Goal: Navigation & Orientation: Find specific page/section

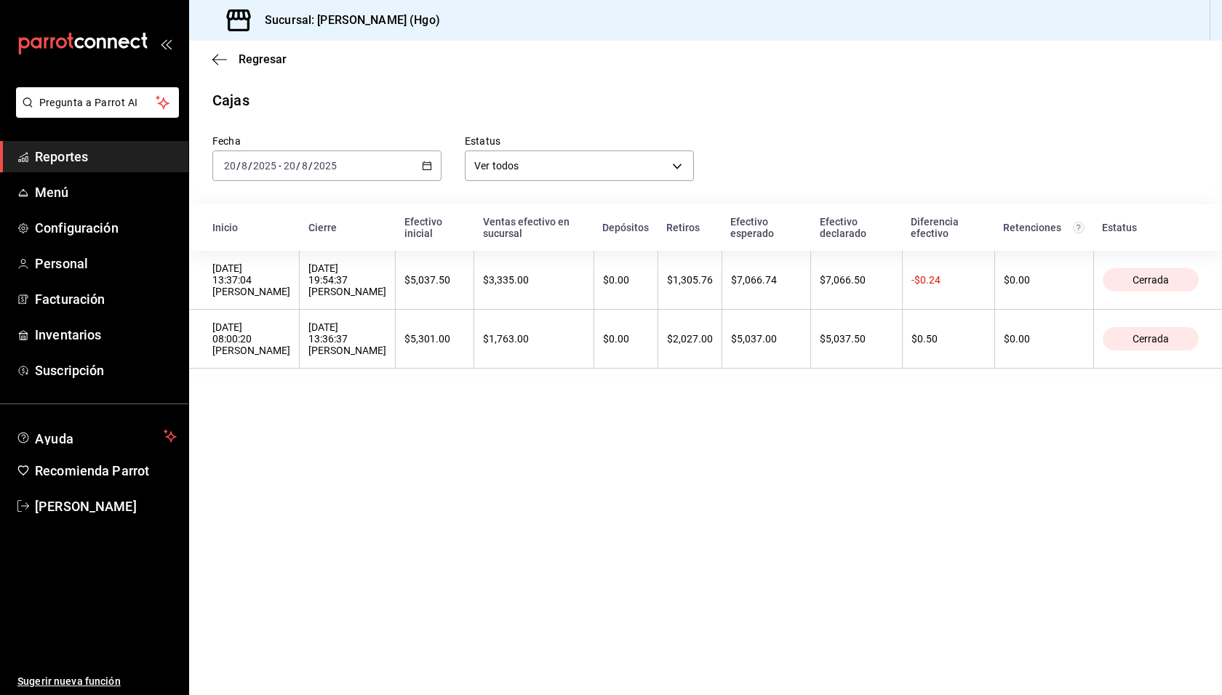
click at [385, 124] on div "Fecha [DATE] [DATE] - [DATE] [DATE]" at bounding box center [315, 146] width 252 height 70
click at [252, 62] on span "Regresar" at bounding box center [263, 59] width 48 height 14
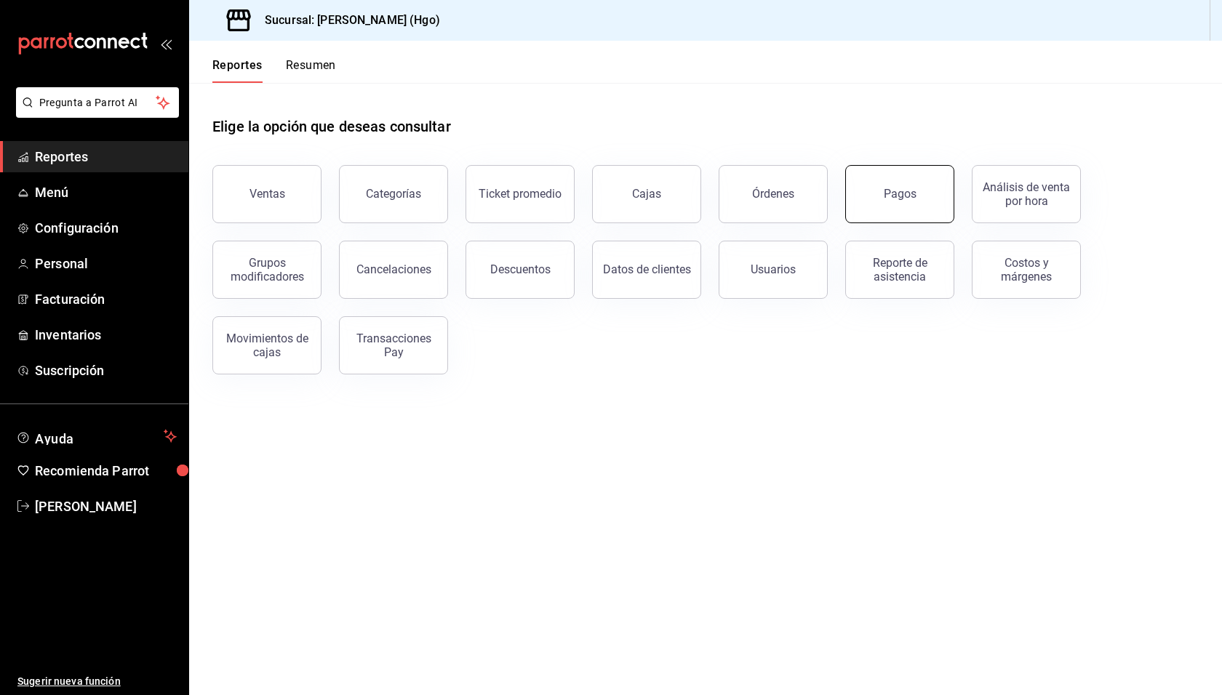
click at [918, 179] on button "Pagos" at bounding box center [899, 194] width 109 height 58
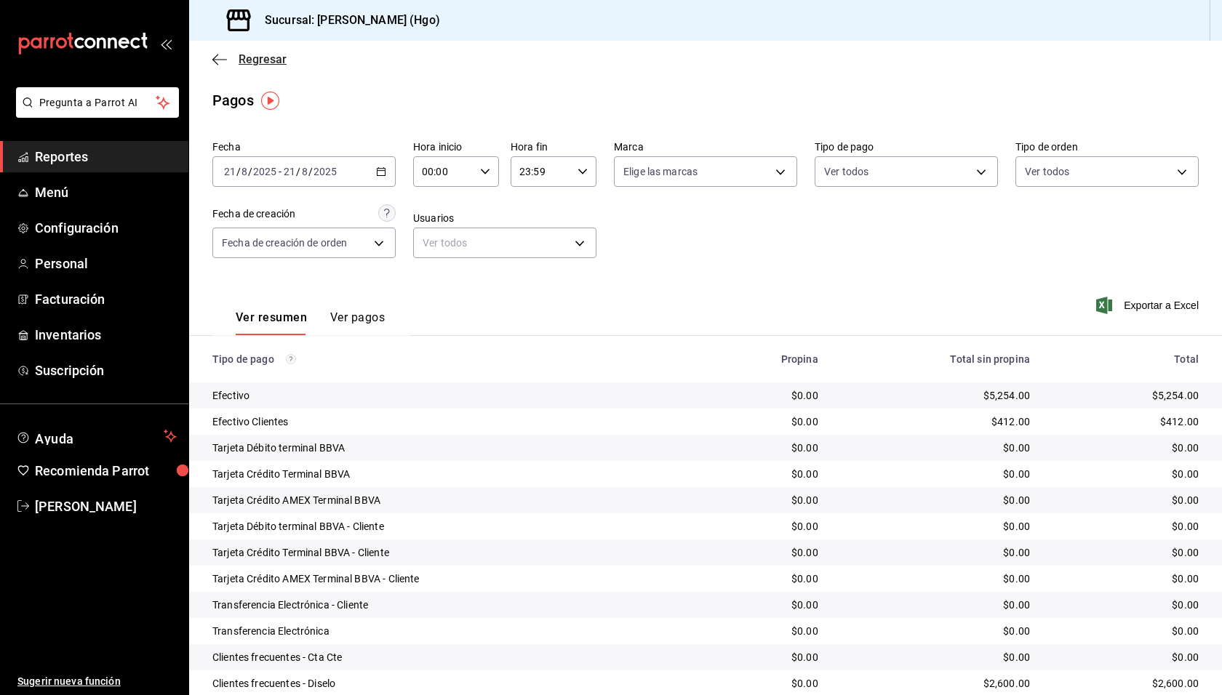
click at [239, 56] on span "Regresar" at bounding box center [263, 59] width 48 height 14
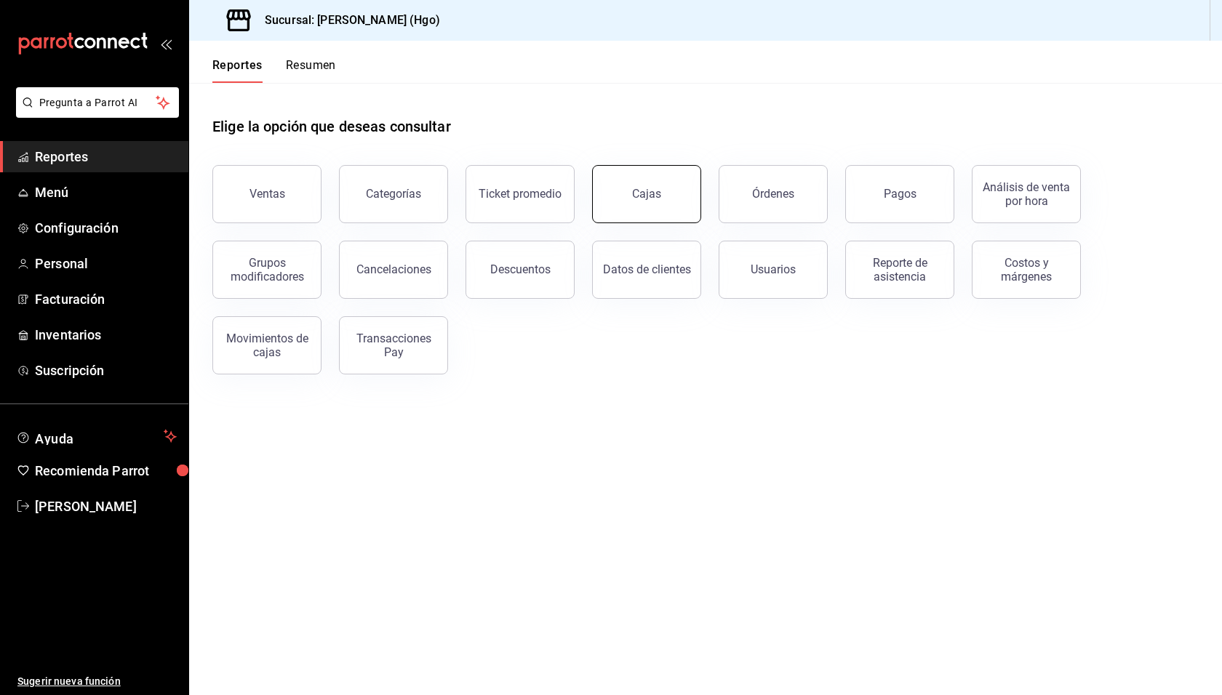
click at [666, 189] on button "Cajas" at bounding box center [646, 194] width 109 height 58
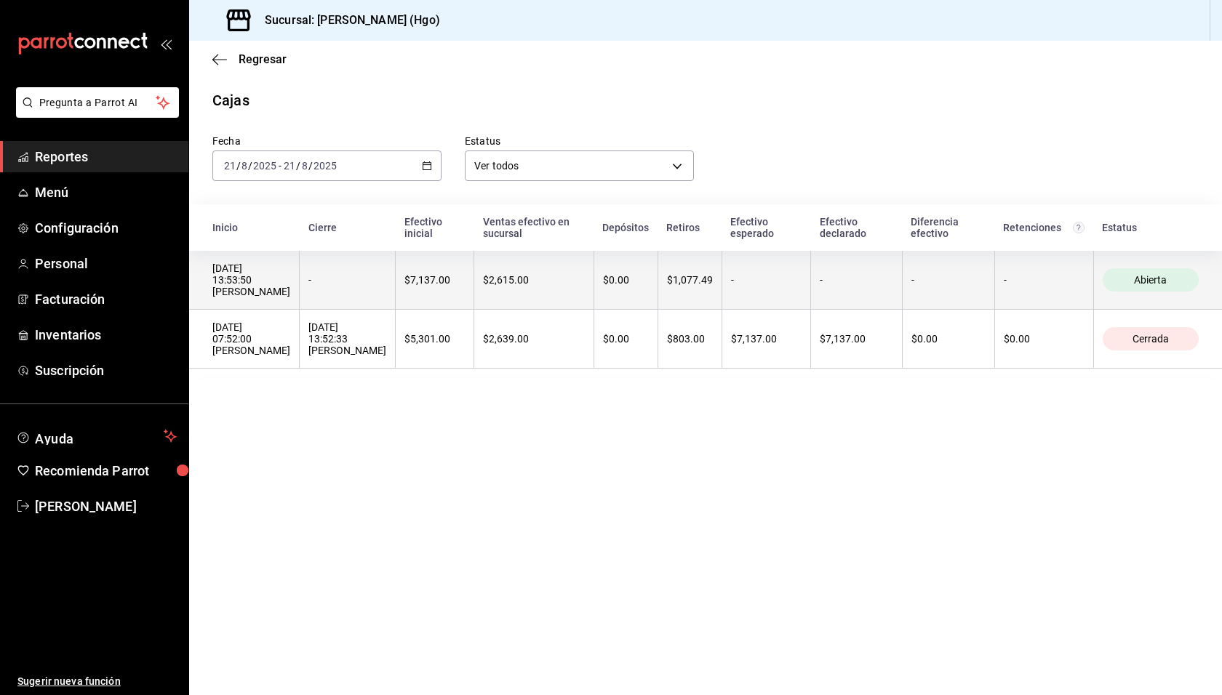
click at [715, 276] on th "$1,077.49" at bounding box center [689, 280] width 64 height 59
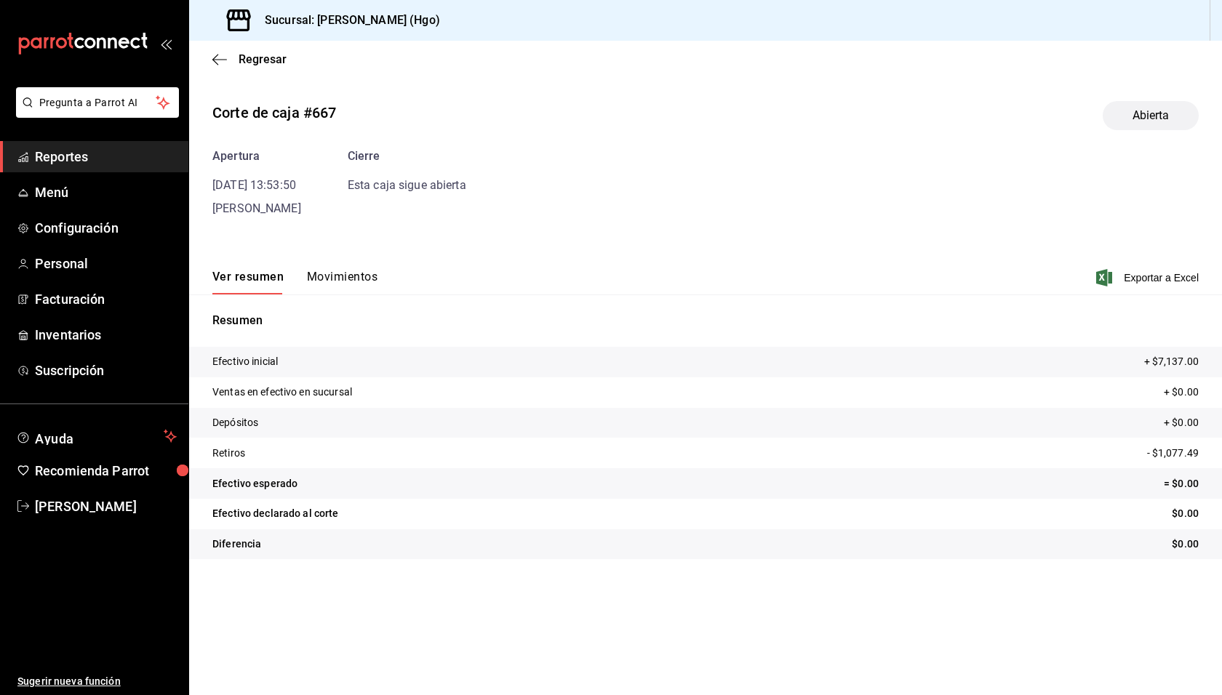
click at [355, 279] on button "Movimientos" at bounding box center [342, 282] width 71 height 25
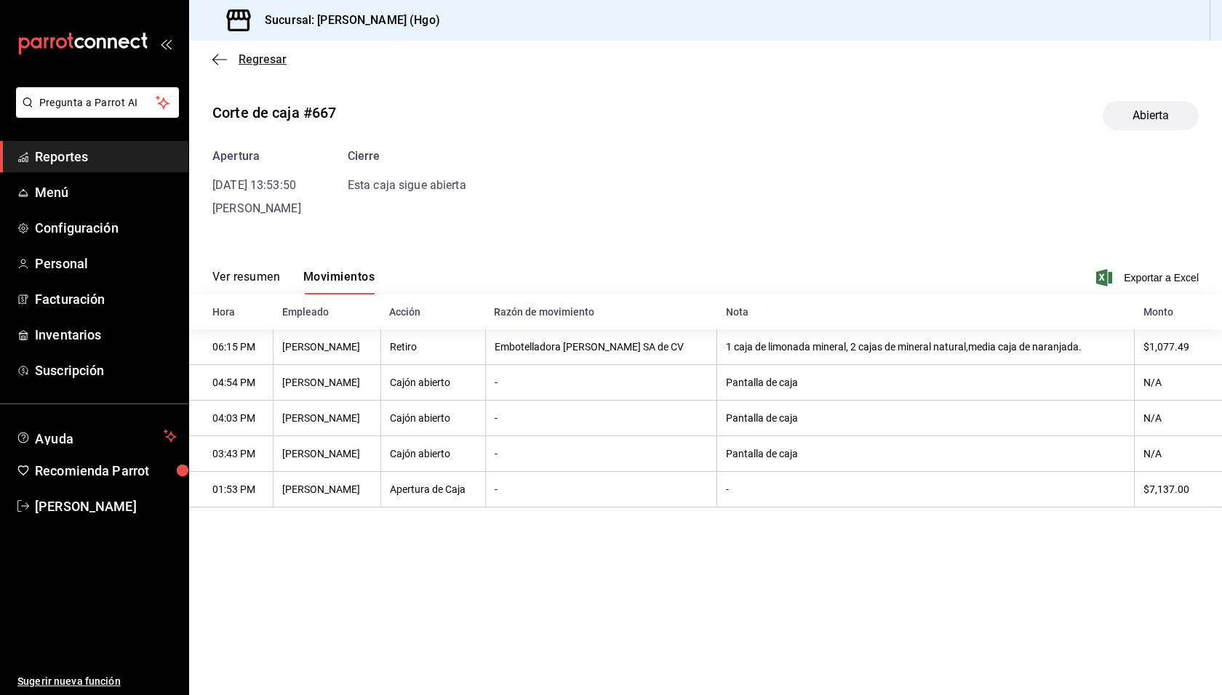
click at [264, 59] on span "Regresar" at bounding box center [263, 59] width 48 height 14
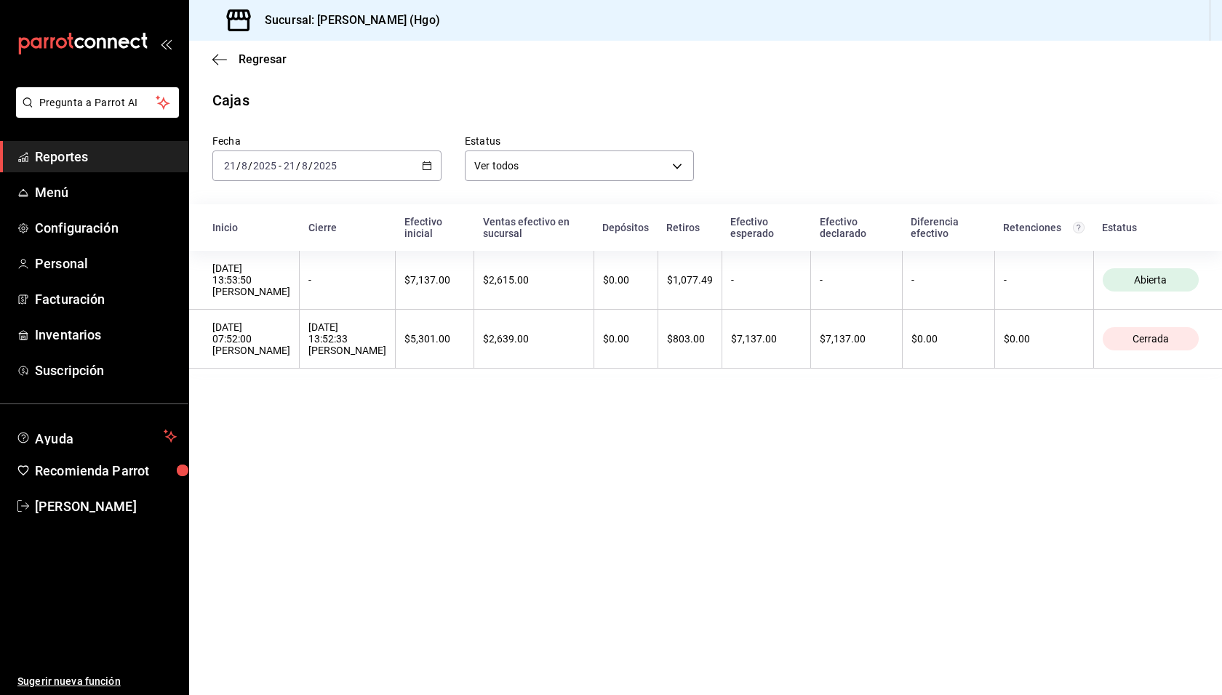
click at [777, 140] on div "Fecha [DATE] [DATE] - [DATE] [DATE] Estatus Ver todos ALL" at bounding box center [693, 146] width 1009 height 70
click at [239, 59] on span "Regresar" at bounding box center [263, 59] width 48 height 14
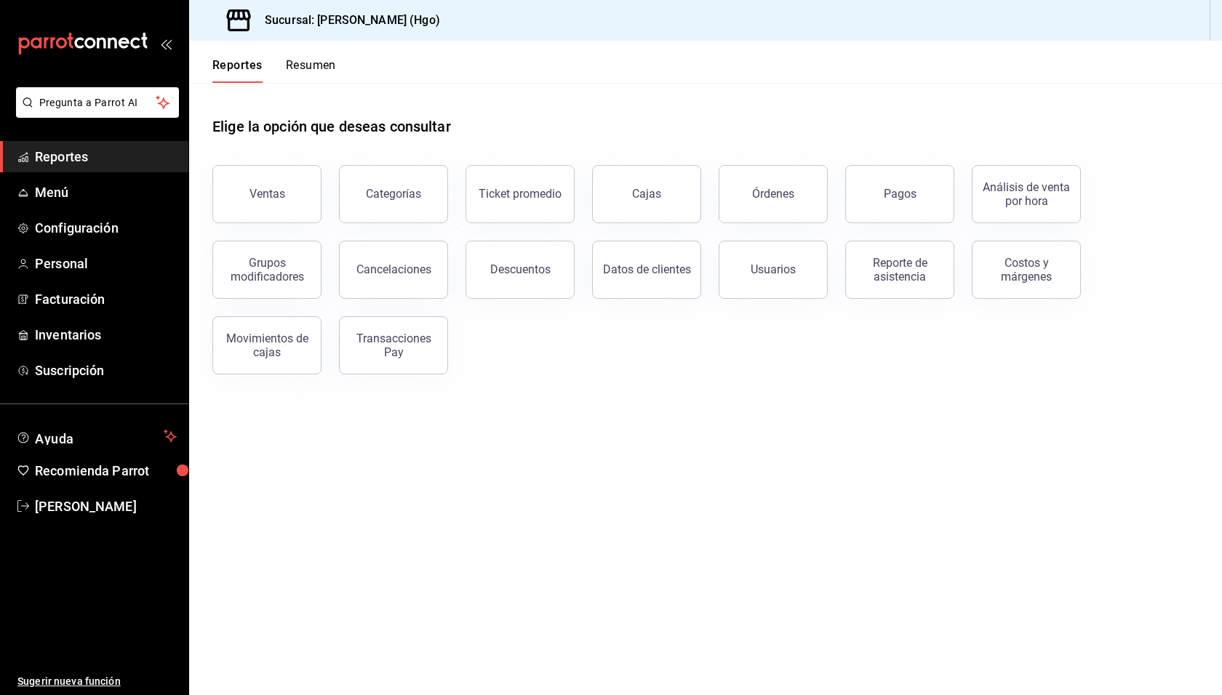
click at [628, 100] on div "Elige la opción que deseas consultar" at bounding box center [705, 115] width 986 height 65
click at [632, 388] on div "Elige la opción que deseas consultar Ventas Categorías Ticket promedio Cajas Ór…" at bounding box center [705, 240] width 1033 height 315
click at [618, 280] on button "Datos de clientes" at bounding box center [646, 270] width 109 height 58
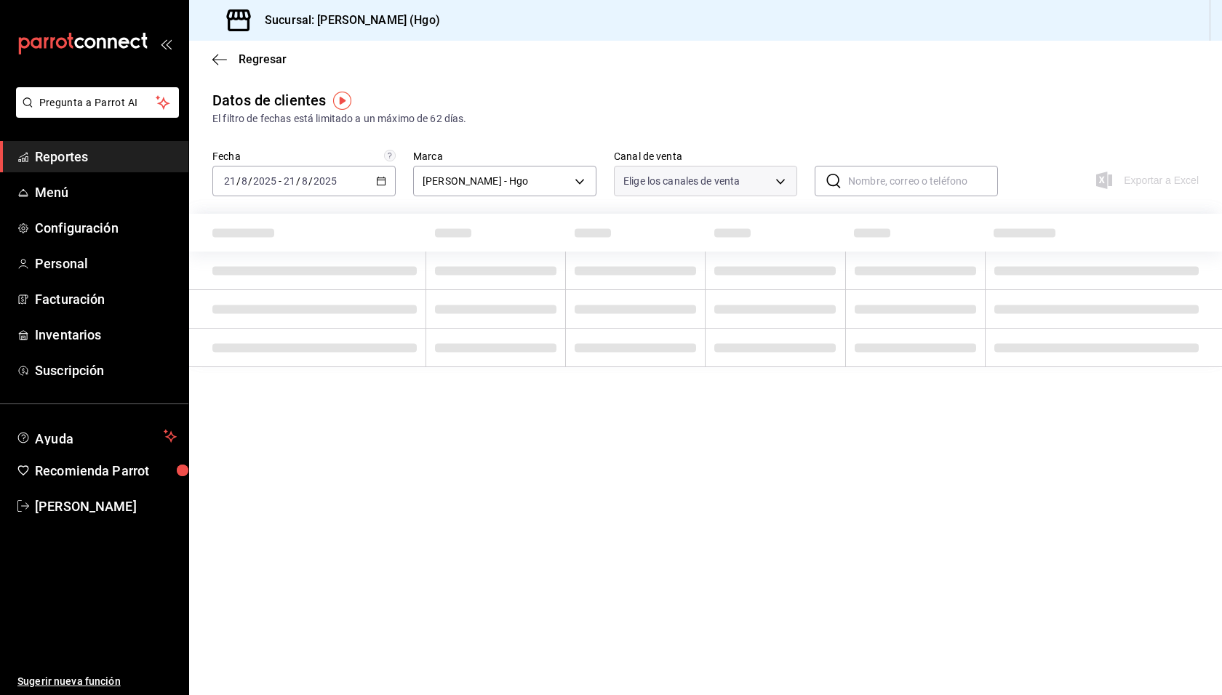
type input "PARROT,DIDI_FOOD,ONLINE"
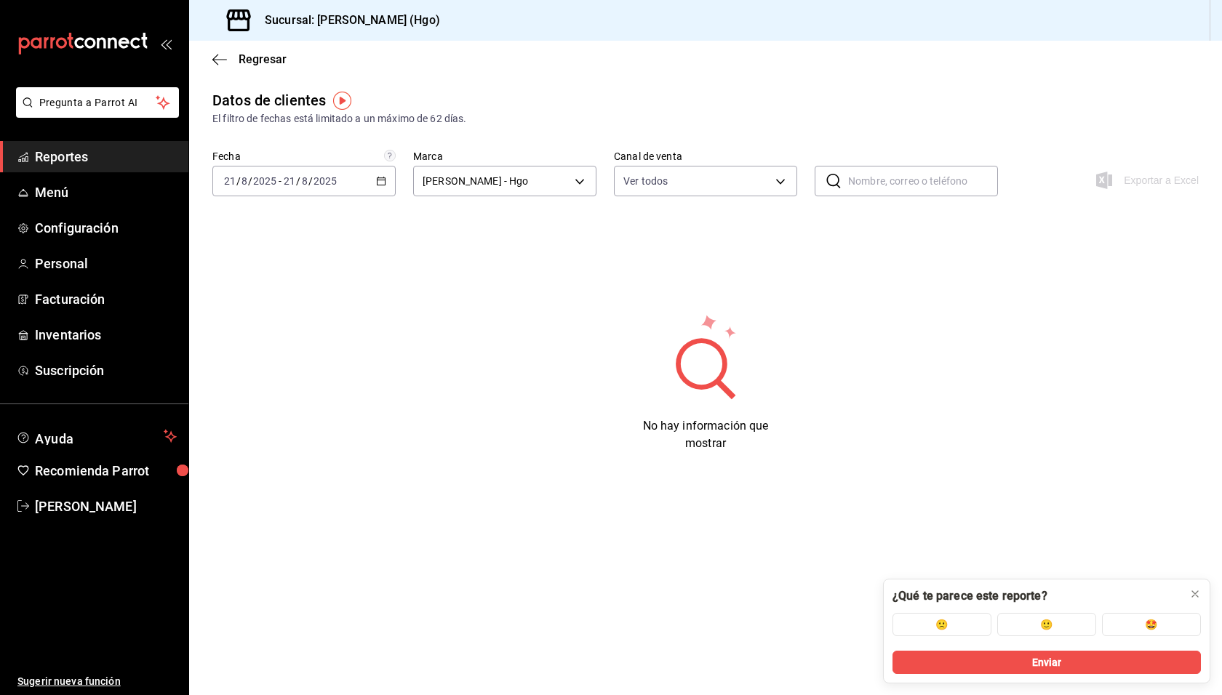
click at [345, 97] on img "button" at bounding box center [342, 101] width 18 height 18
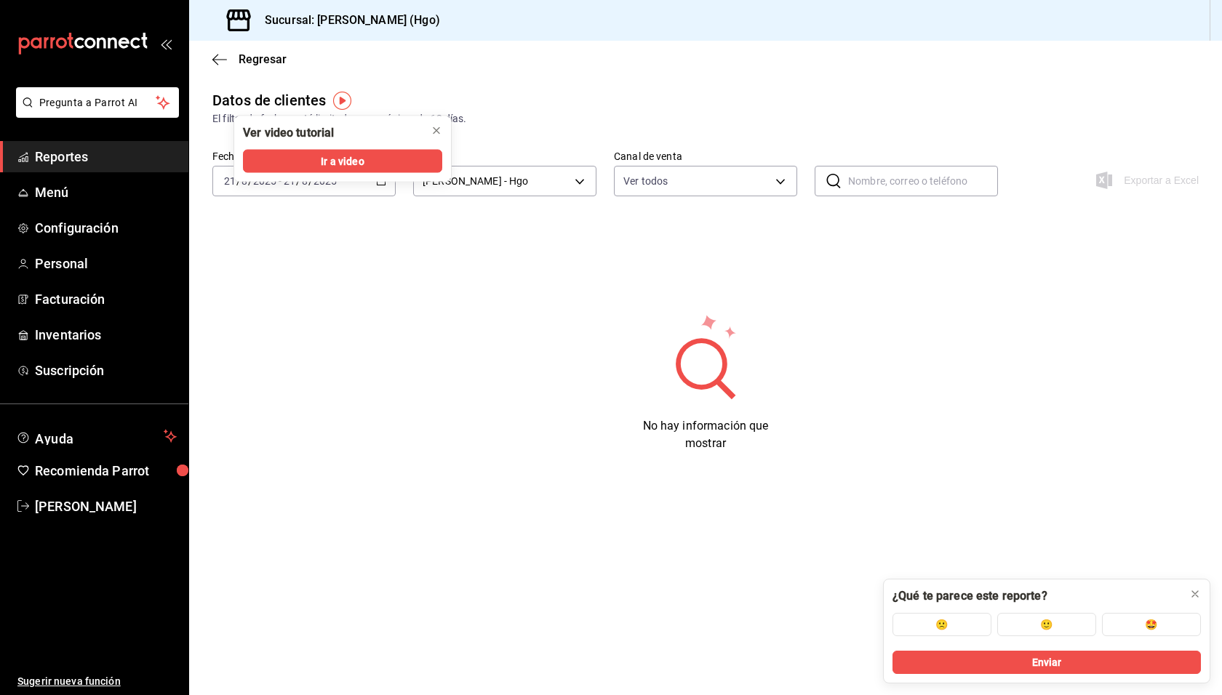
click at [412, 70] on div "Regresar" at bounding box center [705, 59] width 1033 height 37
click at [438, 128] on icon "close" at bounding box center [436, 131] width 12 height 12
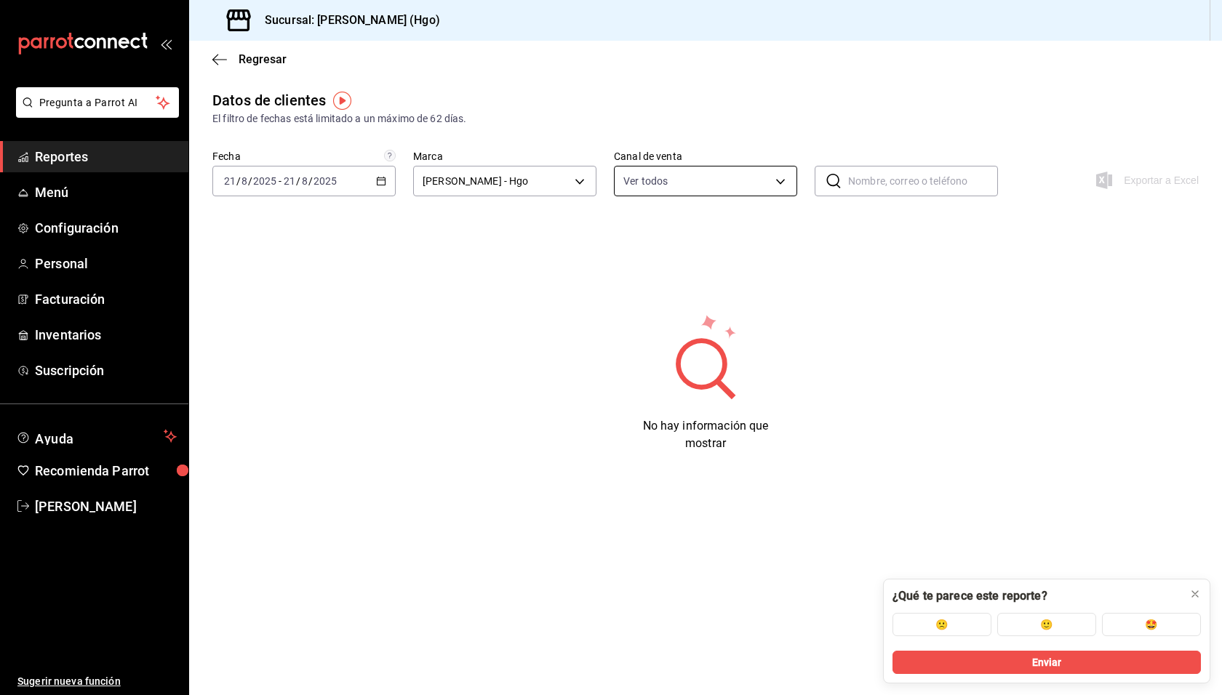
click at [713, 173] on body "Pregunta a Parrot AI Reportes Menú Configuración Personal Facturación Inventari…" at bounding box center [611, 347] width 1222 height 695
click at [697, 103] on div at bounding box center [611, 347] width 1222 height 695
click at [564, 114] on div "El filtro de fechas está limitado a un máximo de 62 días." at bounding box center [705, 118] width 986 height 15
click at [263, 61] on span "Regresar" at bounding box center [263, 59] width 48 height 14
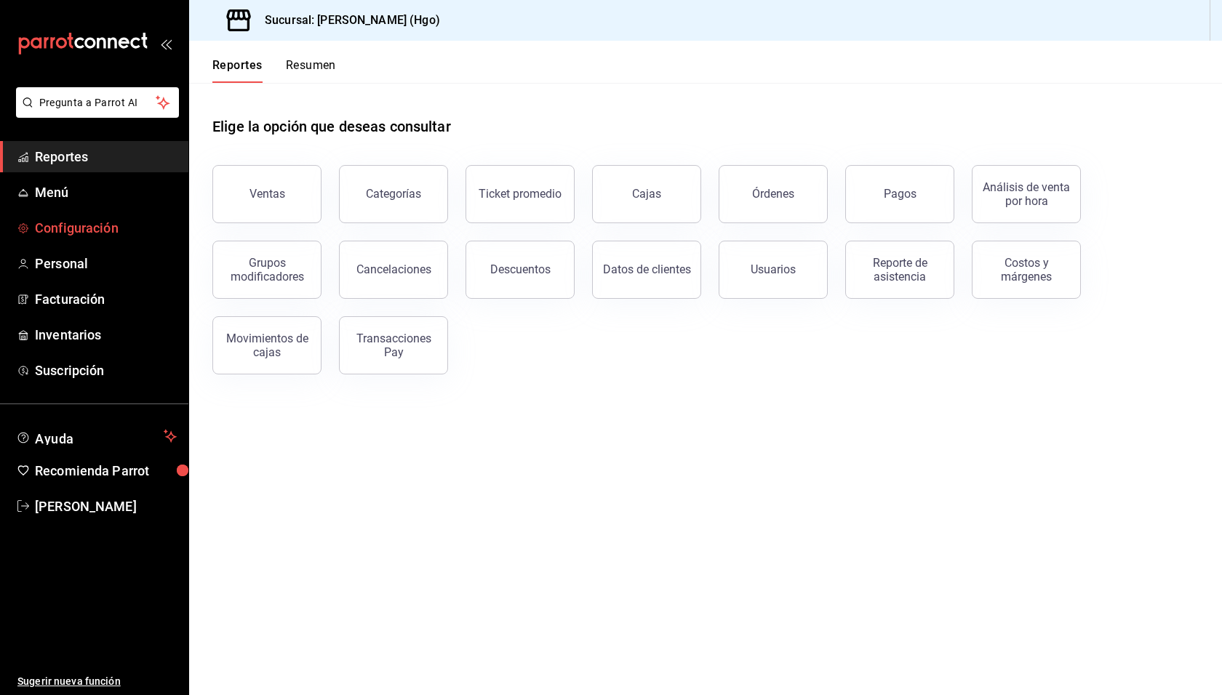
click at [105, 233] on span "Configuración" at bounding box center [106, 228] width 142 height 20
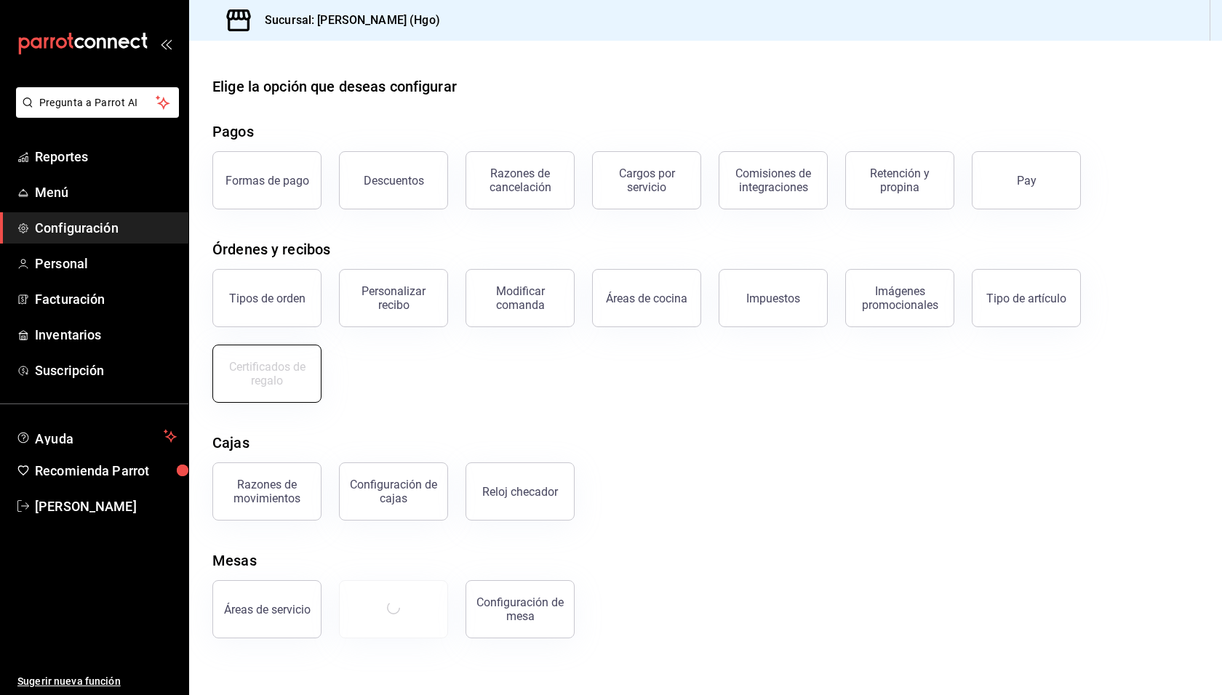
click at [244, 380] on div "Certificados de regalo" at bounding box center [267, 374] width 90 height 28
click at [281, 369] on div "Certificados de regalo" at bounding box center [267, 374] width 90 height 28
click at [429, 378] on div "Tipos de orden Personalizar recibo Modificar comanda Áreas de cocina Impuestos …" at bounding box center [696, 327] width 1003 height 151
click at [284, 376] on div "Certificados de regalo" at bounding box center [267, 374] width 90 height 28
click at [398, 359] on div "Tipos de orden Personalizar recibo Modificar comanda Áreas de cocina Impuestos …" at bounding box center [696, 327] width 1003 height 151
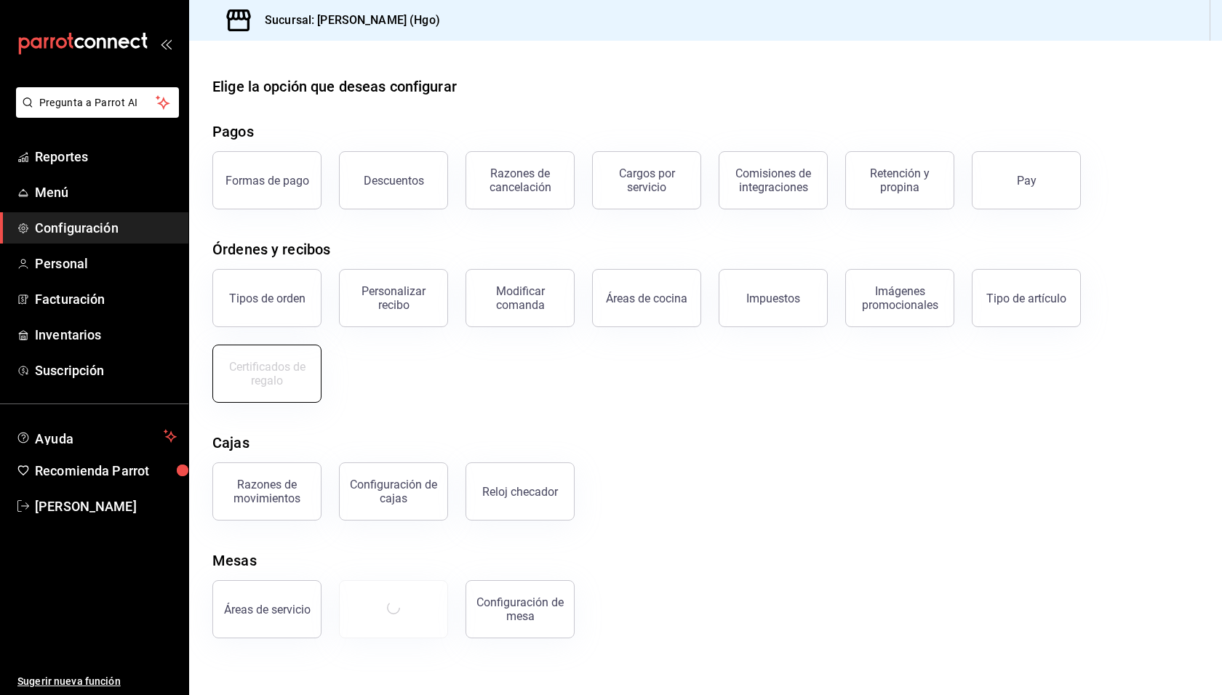
click at [309, 369] on button "Certificados de regalo" at bounding box center [266, 374] width 109 height 58
click at [908, 271] on div "Imágenes promocionales" at bounding box center [891, 290] width 127 height 76
click at [892, 313] on button "Imágenes promocionales" at bounding box center [899, 298] width 109 height 58
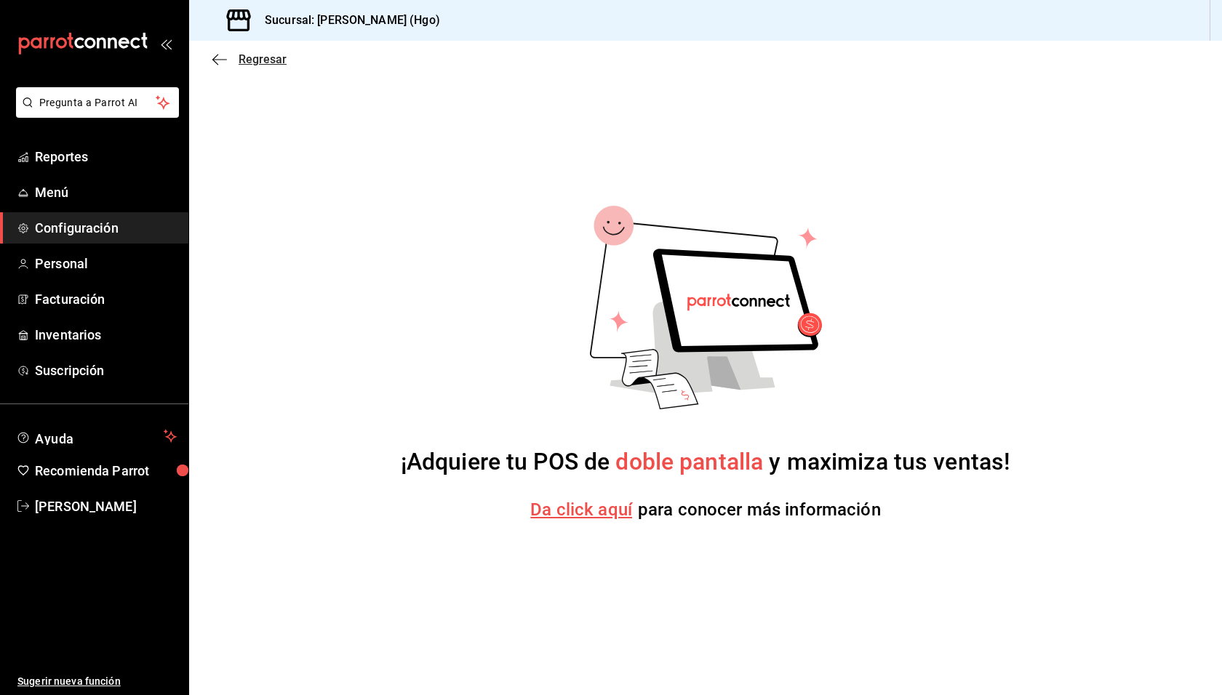
click at [265, 60] on span "Regresar" at bounding box center [263, 59] width 48 height 14
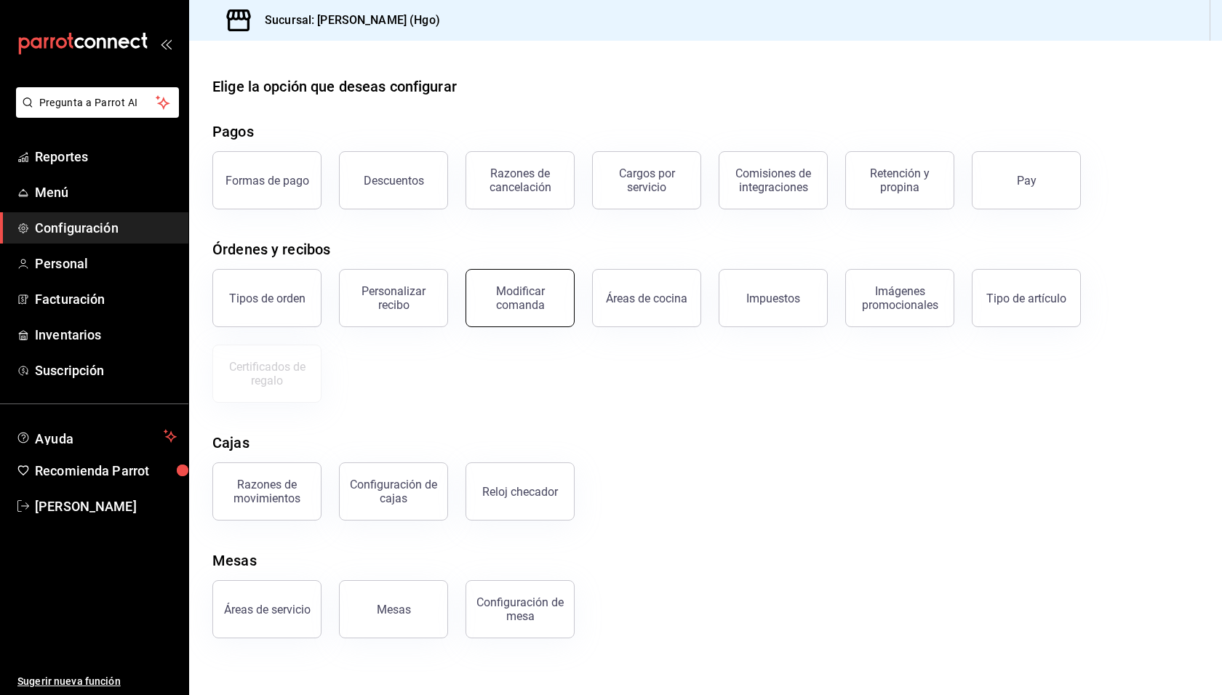
click at [550, 307] on div "Modificar comanda" at bounding box center [520, 298] width 90 height 28
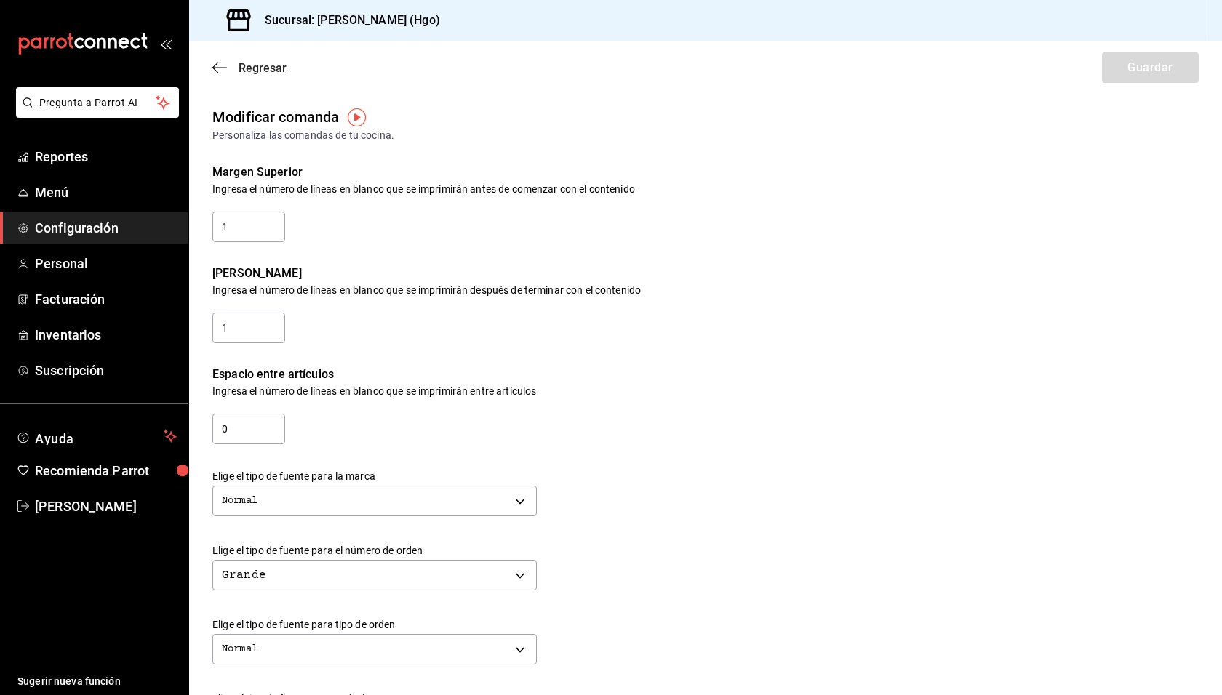
click at [238, 66] on span "Regresar" at bounding box center [249, 68] width 74 height 14
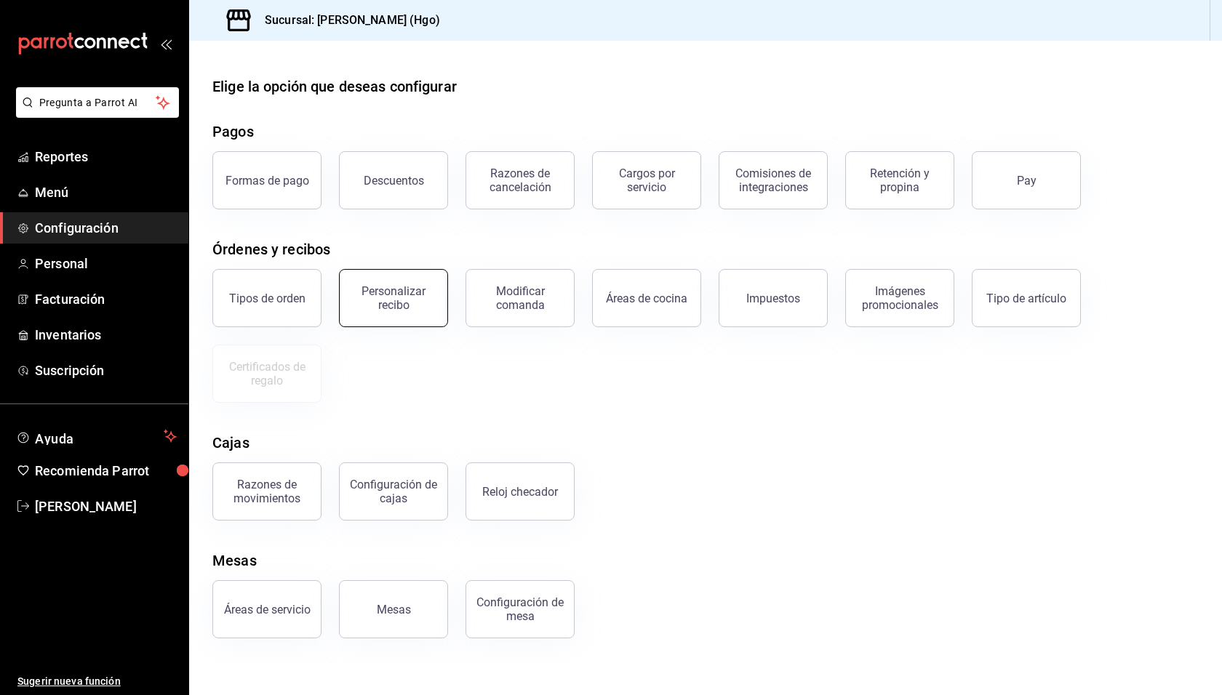
click at [430, 308] on div "Personalizar recibo" at bounding box center [393, 298] width 90 height 28
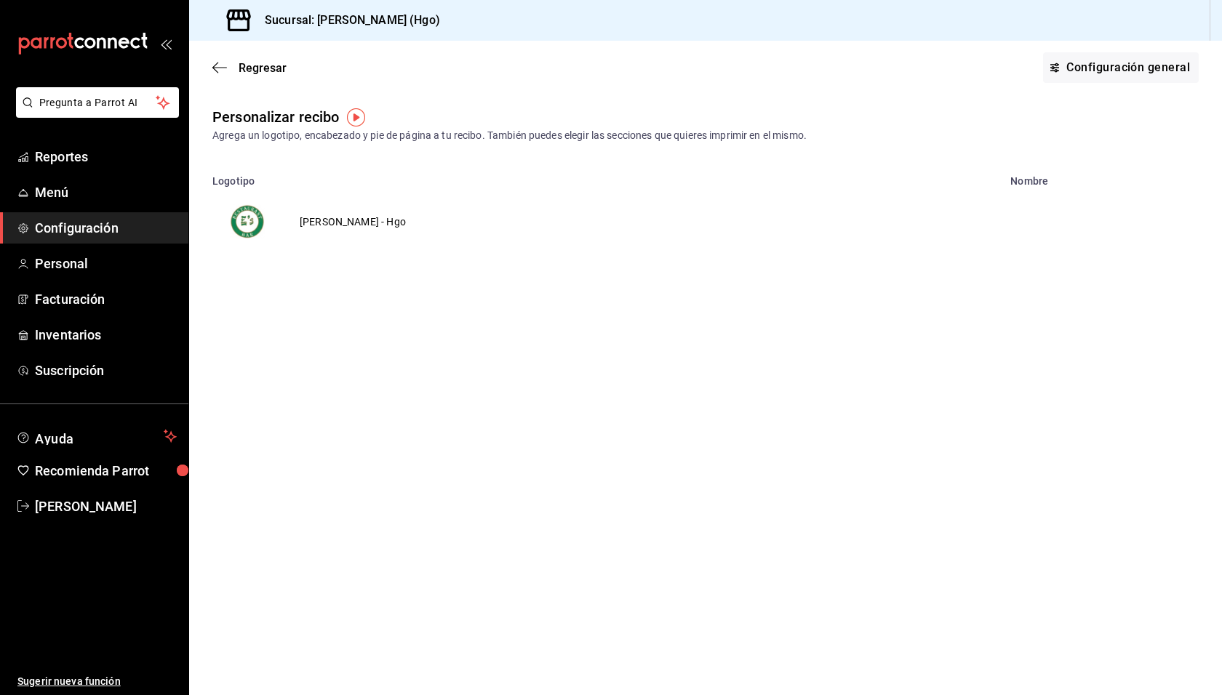
click at [351, 217] on td "[PERSON_NAME] - Hgo" at bounding box center [352, 222] width 141 height 70
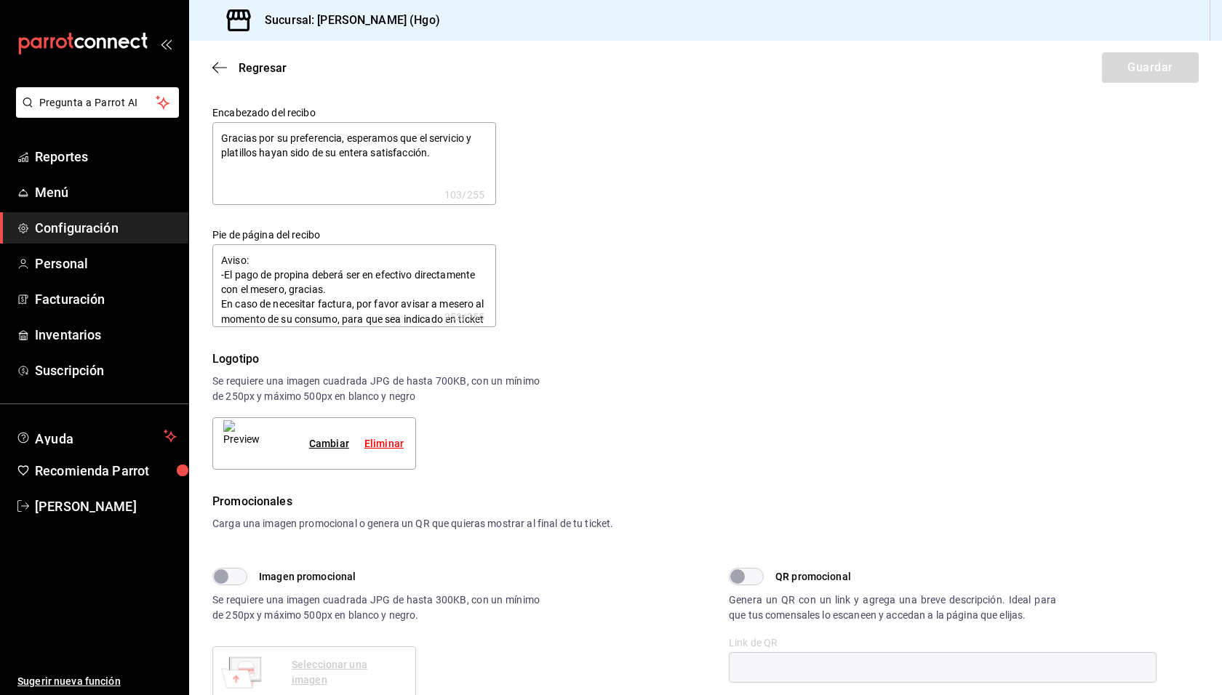
type textarea "x"
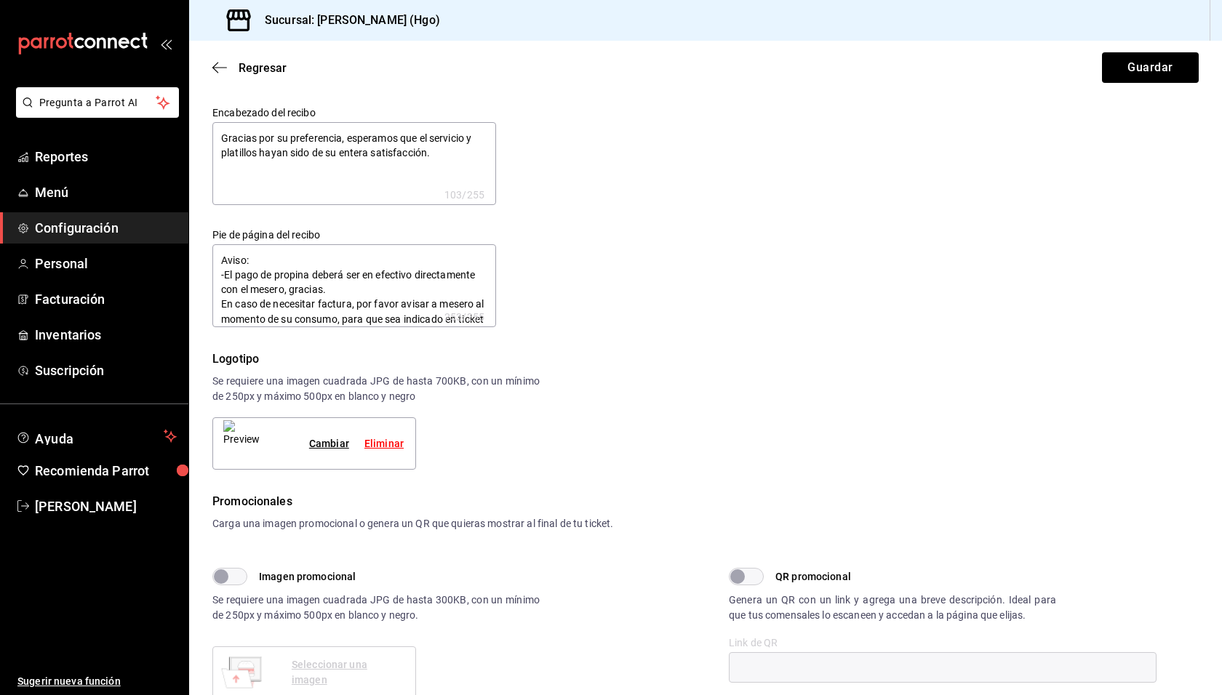
type textarea "x"
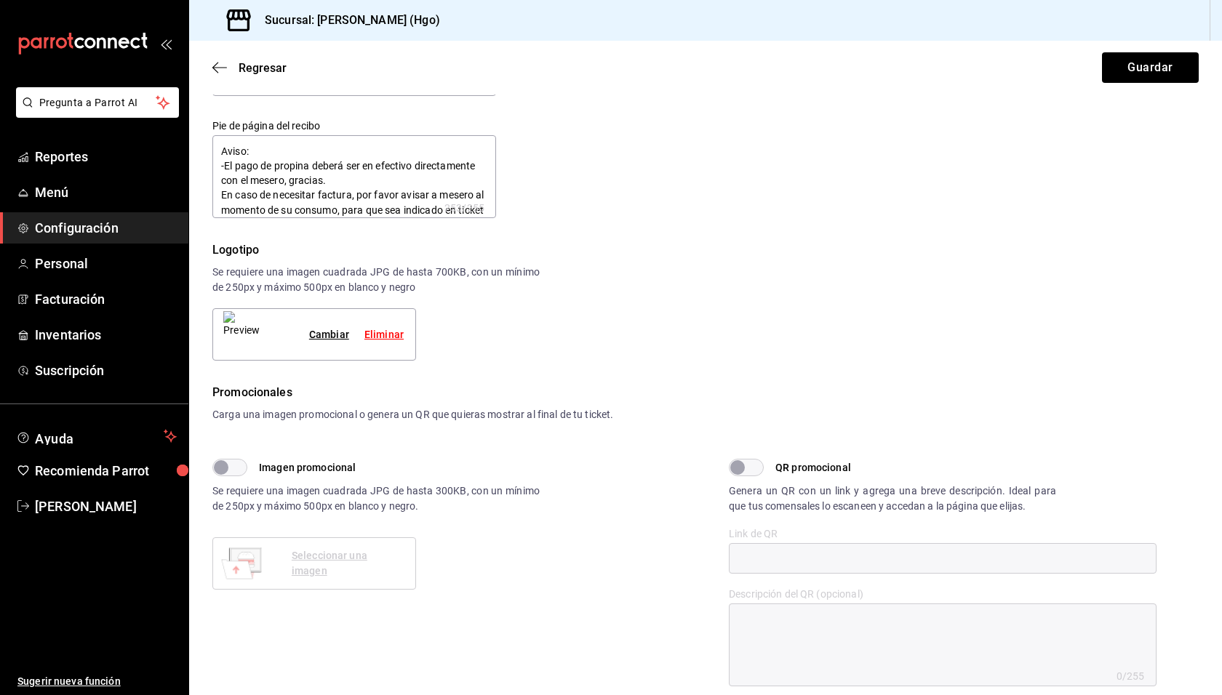
scroll to position [236, 0]
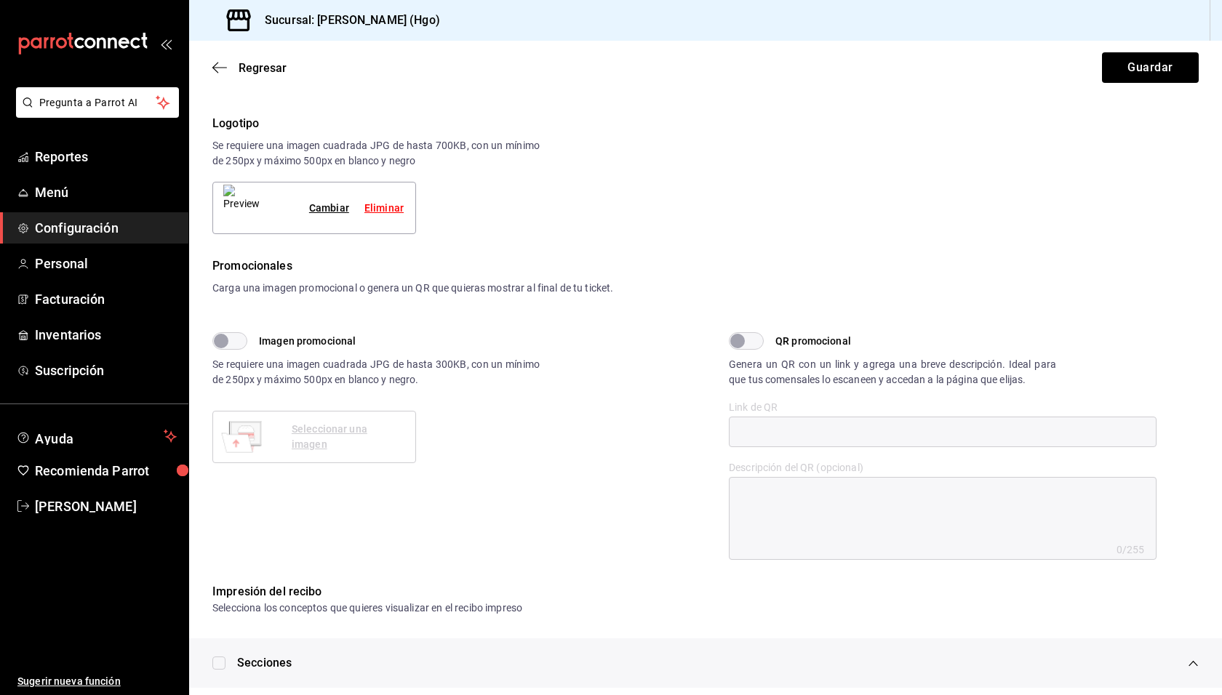
click at [652, 345] on div "Imagen promocional Se requiere una imagen cuadrada JPG de hasta 300KB, con un m…" at bounding box center [458, 446] width 493 height 228
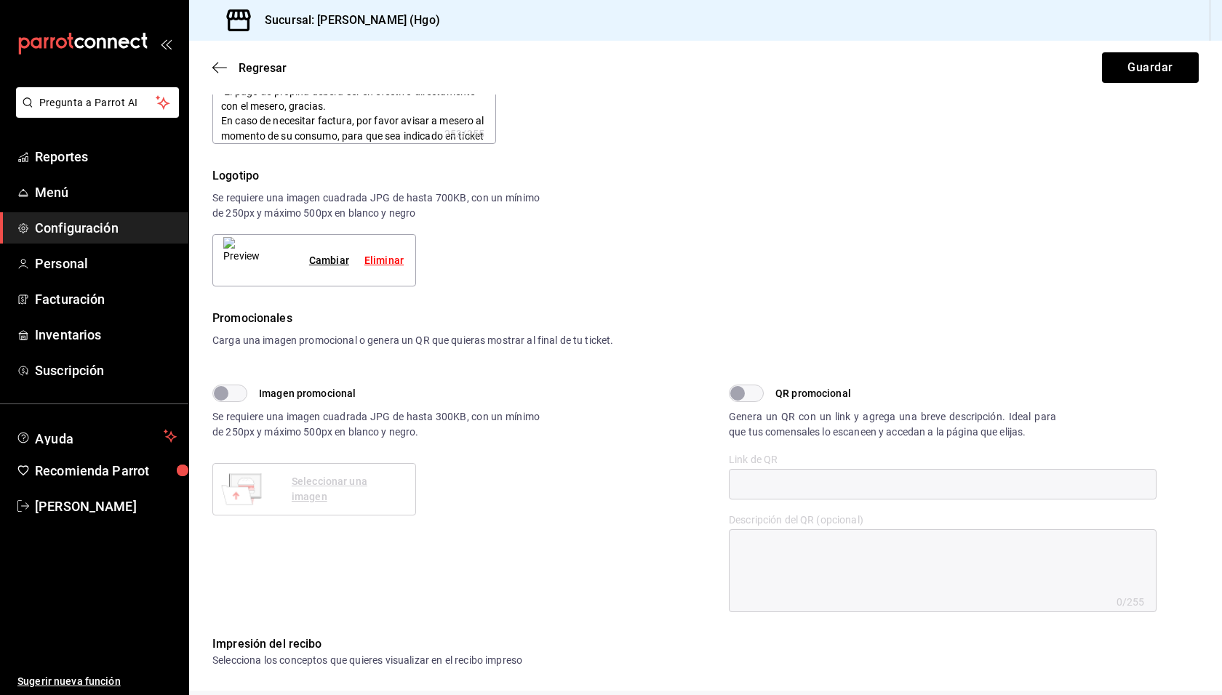
scroll to position [0, 0]
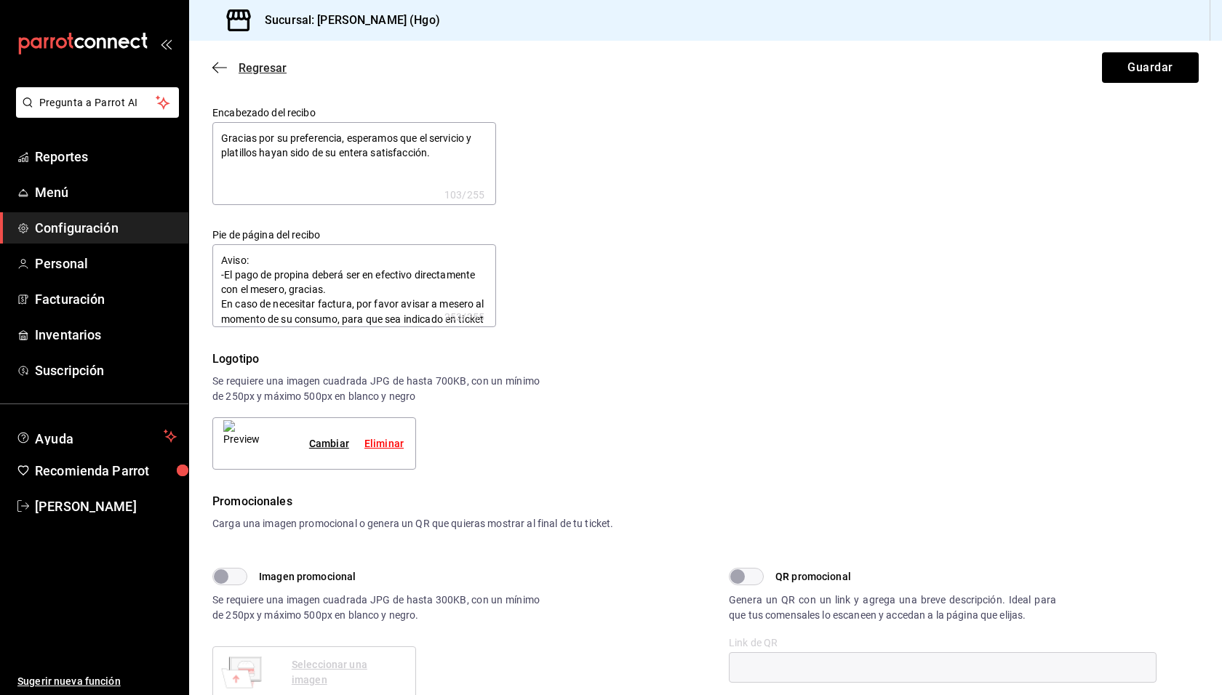
click at [273, 64] on span "Regresar" at bounding box center [263, 68] width 48 height 14
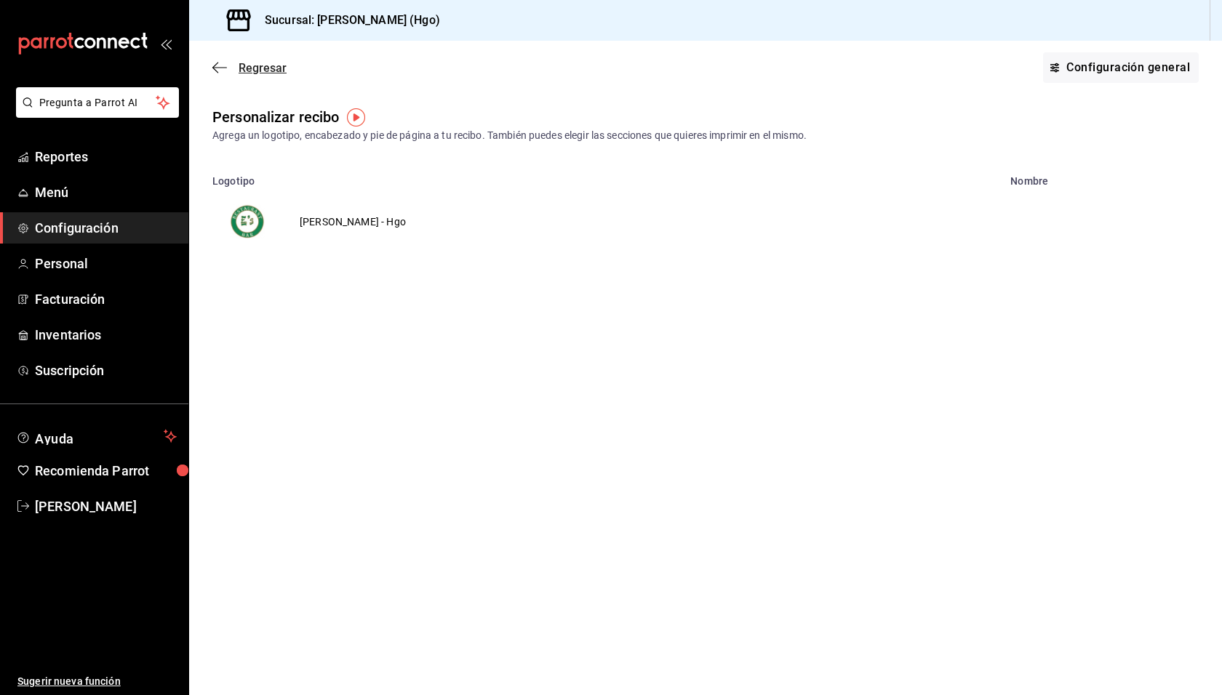
click at [244, 65] on span "Regresar" at bounding box center [263, 68] width 48 height 14
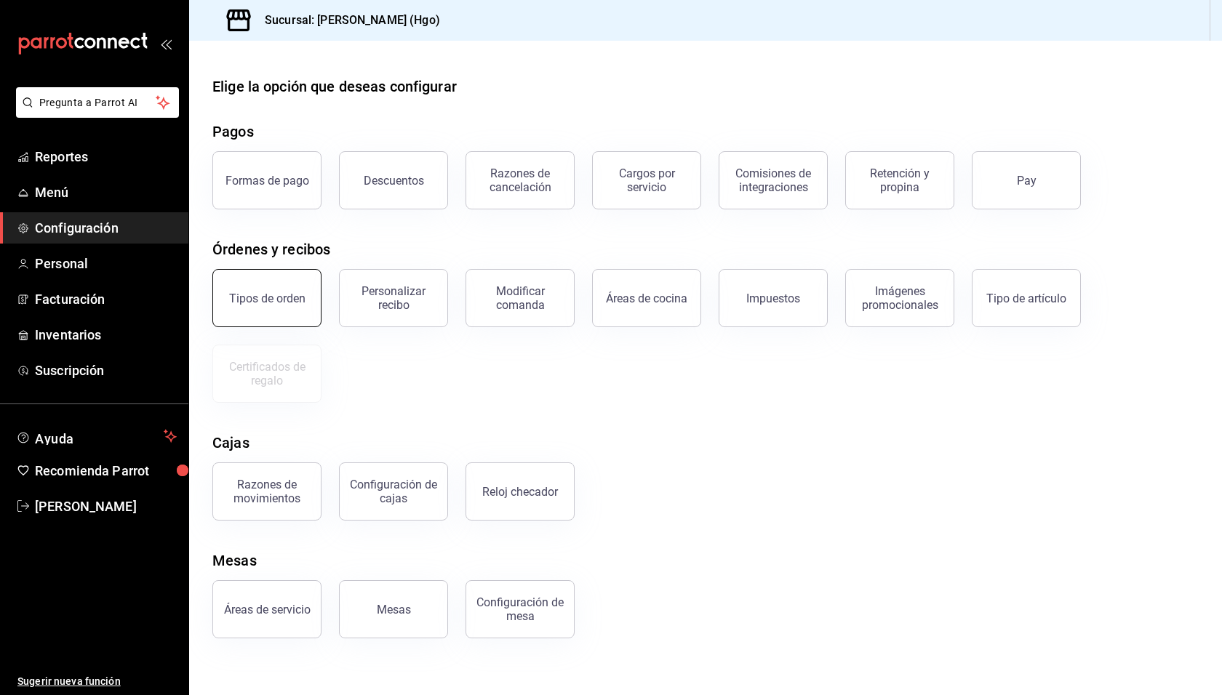
click at [304, 306] on button "Tipos de orden" at bounding box center [266, 298] width 109 height 58
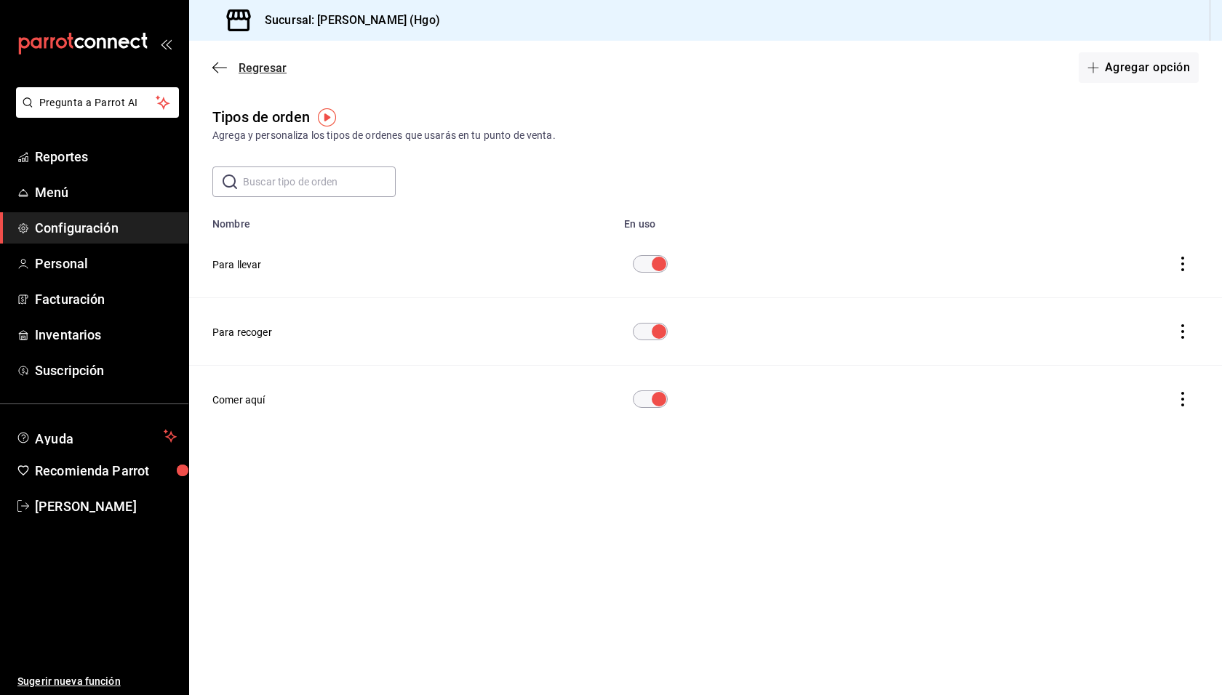
click at [263, 67] on span "Regresar" at bounding box center [263, 68] width 48 height 14
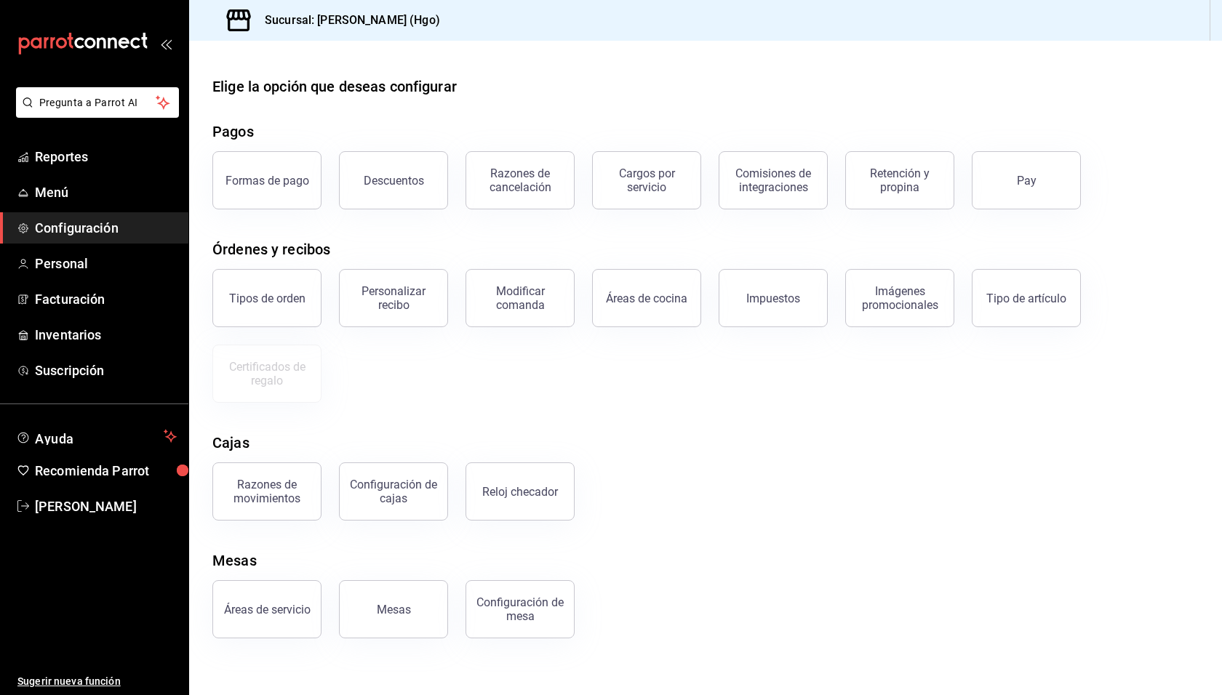
click at [547, 379] on div "Tipos de orden Personalizar recibo Modificar comanda Áreas de cocina Impuestos …" at bounding box center [696, 327] width 1003 height 151
click at [428, 203] on button "Descuentos" at bounding box center [393, 180] width 109 height 58
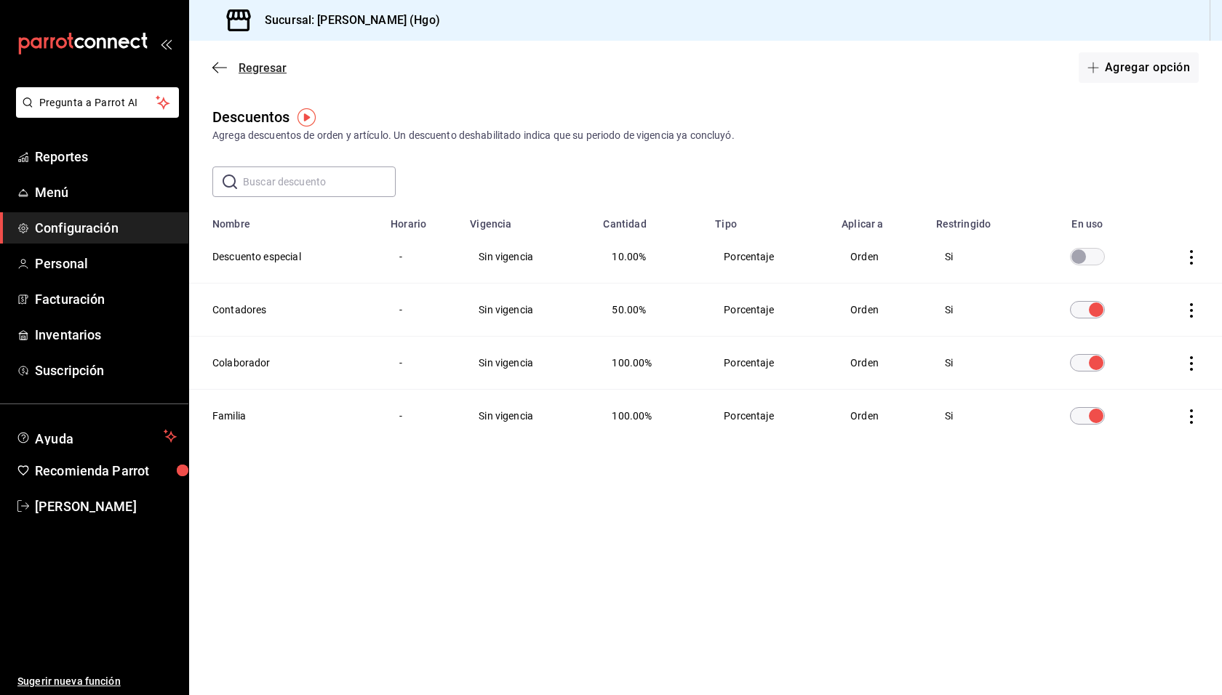
click at [258, 65] on span "Regresar" at bounding box center [263, 68] width 48 height 14
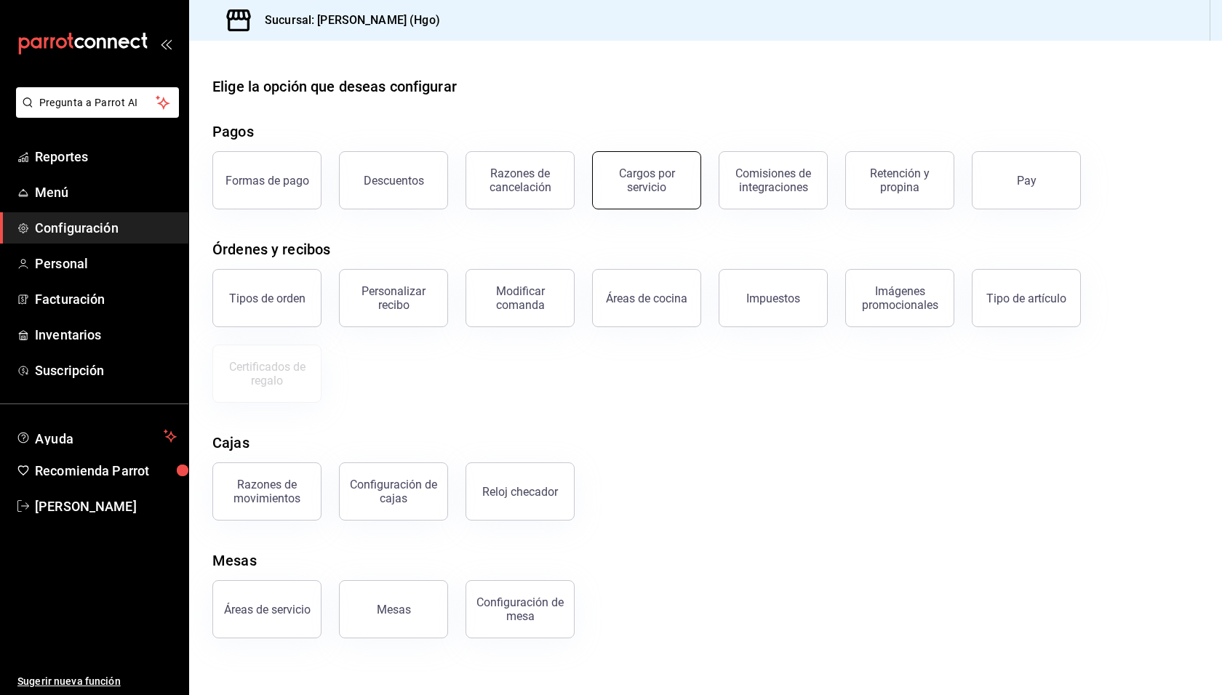
click at [634, 193] on button "Cargos por servicio" at bounding box center [646, 180] width 109 height 58
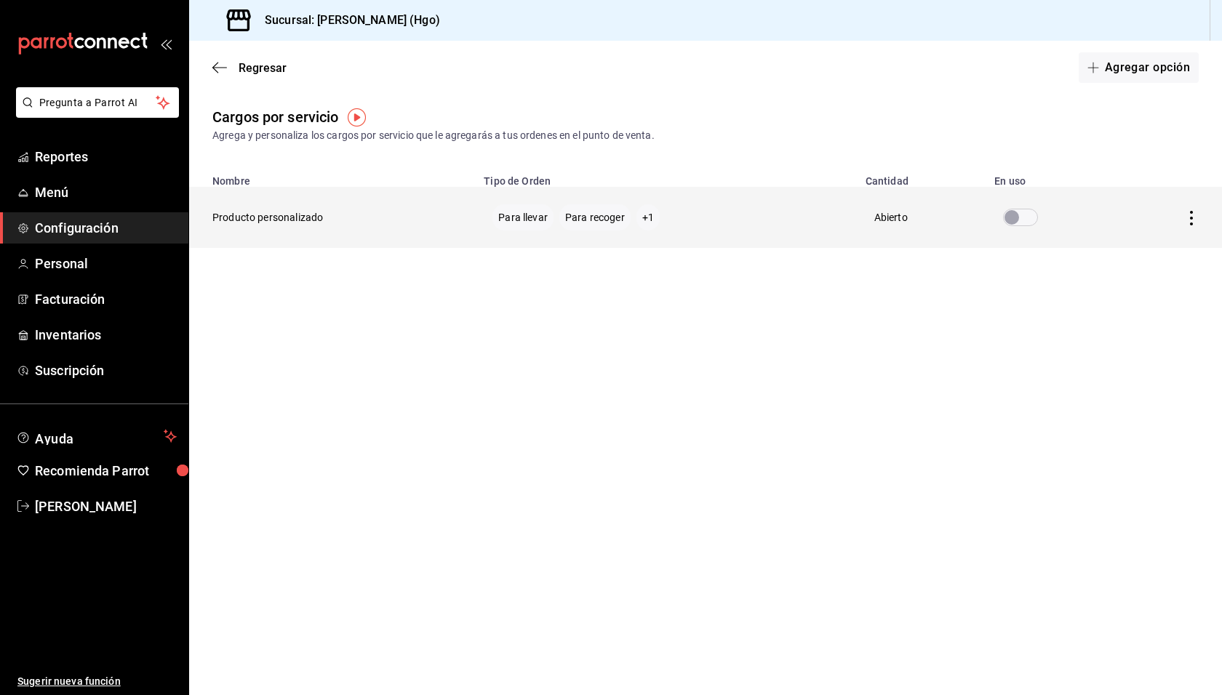
click at [1102, 220] on td "voidReasonsTable" at bounding box center [1051, 217] width 132 height 61
click at [1185, 218] on icon "actions" at bounding box center [1191, 218] width 15 height 15
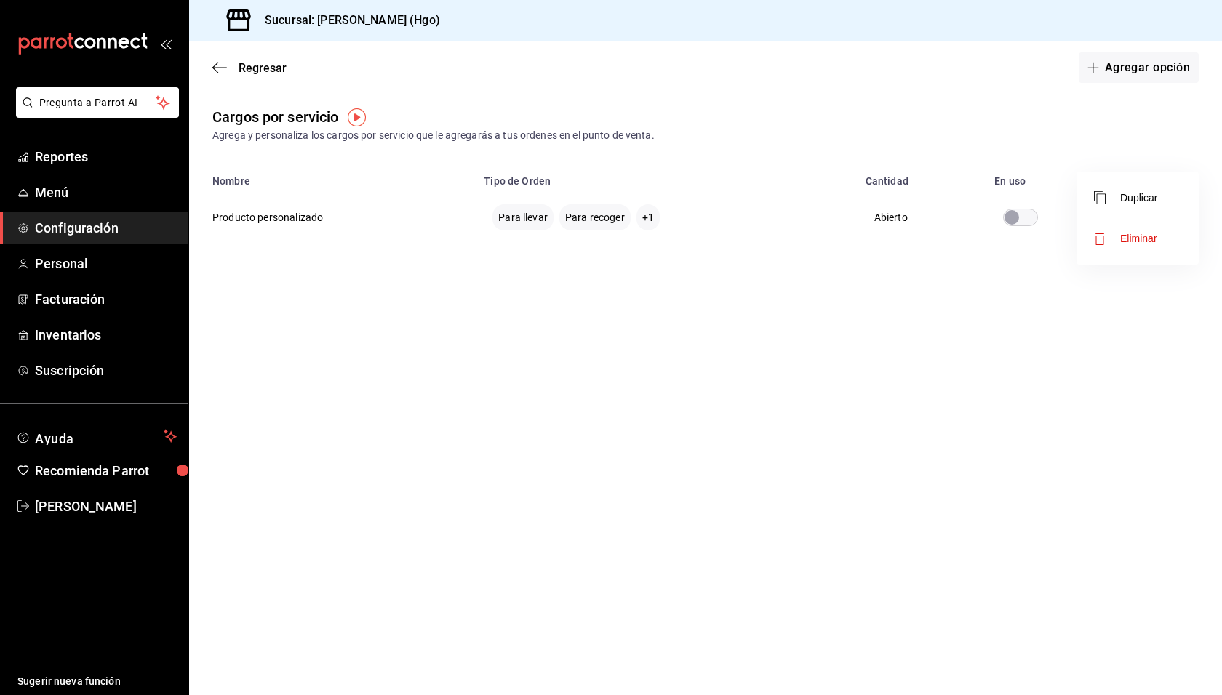
click at [1173, 316] on div at bounding box center [611, 347] width 1222 height 695
click at [232, 66] on span "Regresar" at bounding box center [249, 68] width 74 height 14
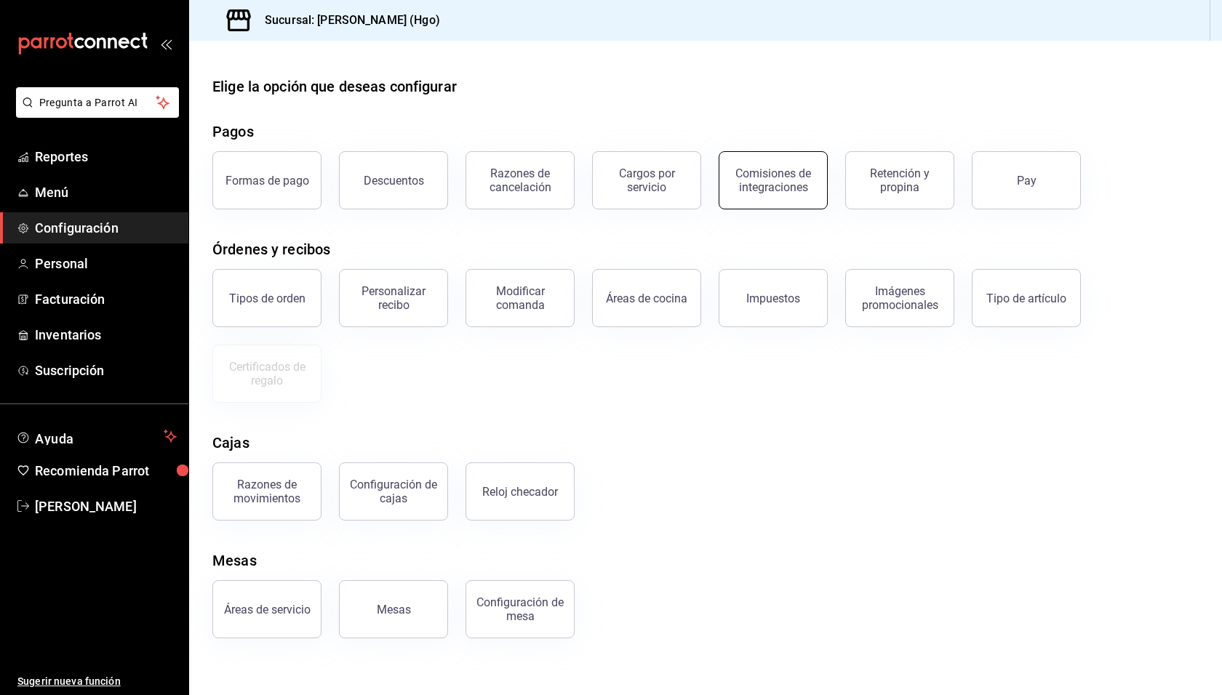
click at [805, 167] on button "Comisiones de integraciones" at bounding box center [772, 180] width 109 height 58
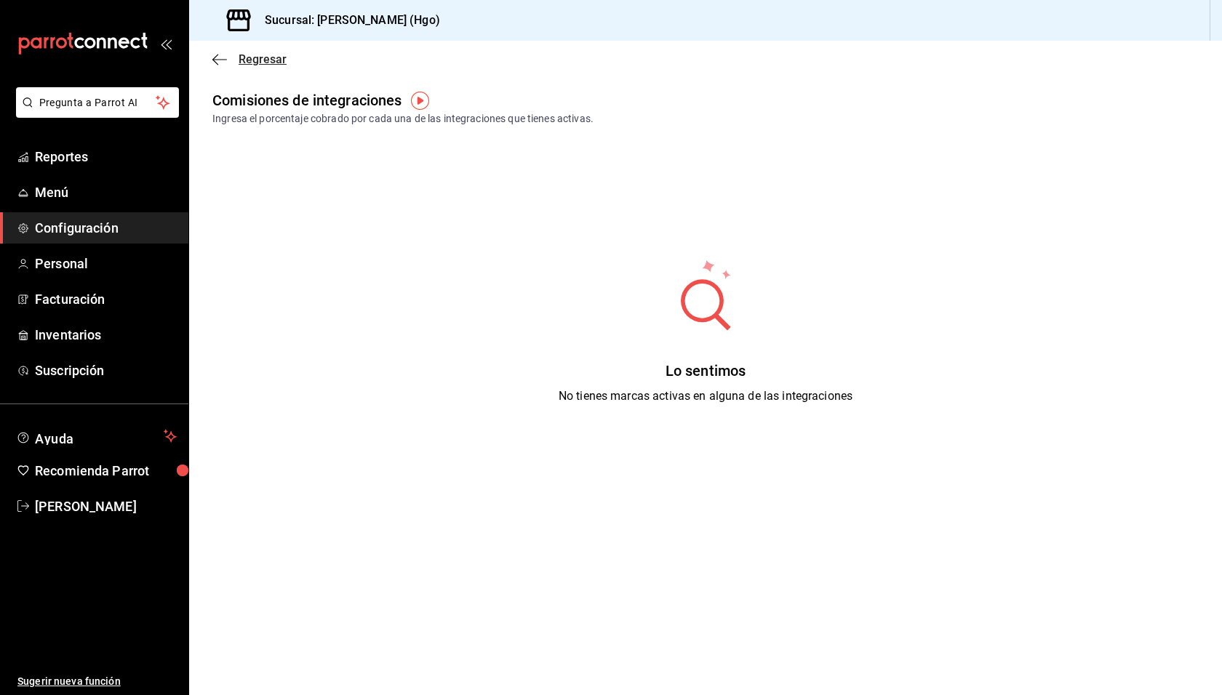
click at [281, 62] on span "Regresar" at bounding box center [263, 59] width 48 height 14
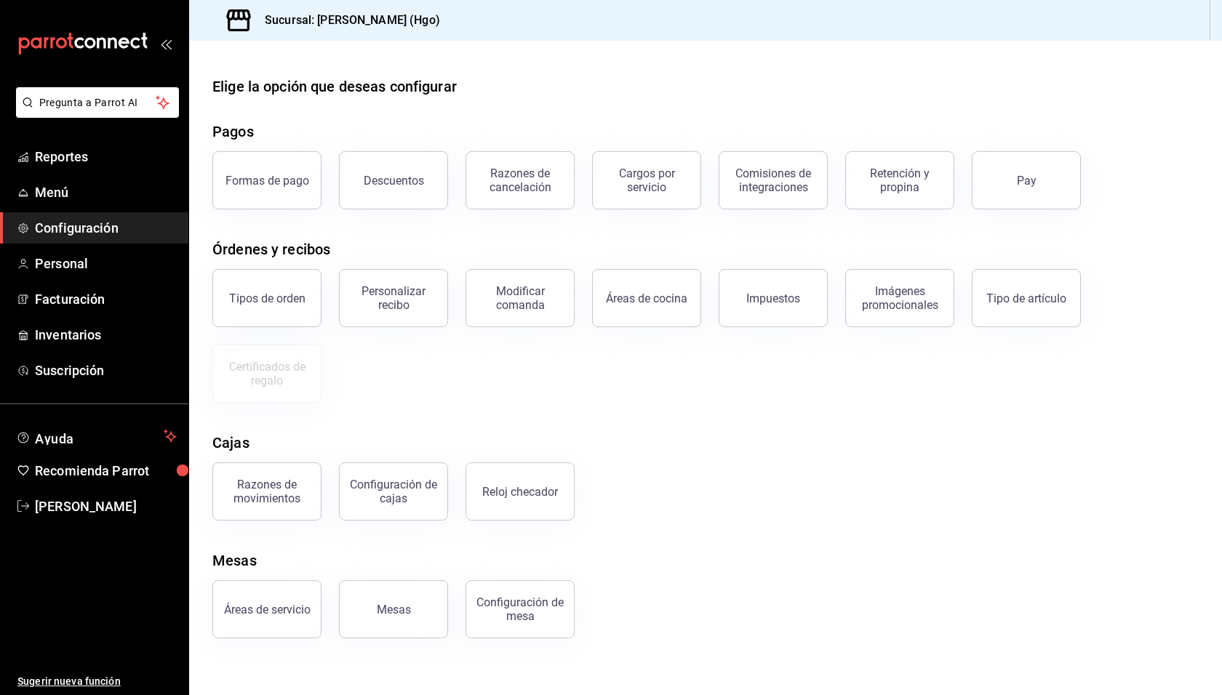
click at [600, 114] on div "Elige la opción que deseas configurar Pagos Formas de pago Descuentos Razones d…" at bounding box center [705, 357] width 1033 height 563
click at [702, 233] on div "Elige la opción que deseas configurar Pagos Formas de pago Descuentos Razones d…" at bounding box center [705, 357] width 1033 height 563
click at [710, 251] on div "Órdenes y recibos" at bounding box center [705, 250] width 986 height 22
click at [890, 196] on button "Retención y propina" at bounding box center [899, 180] width 109 height 58
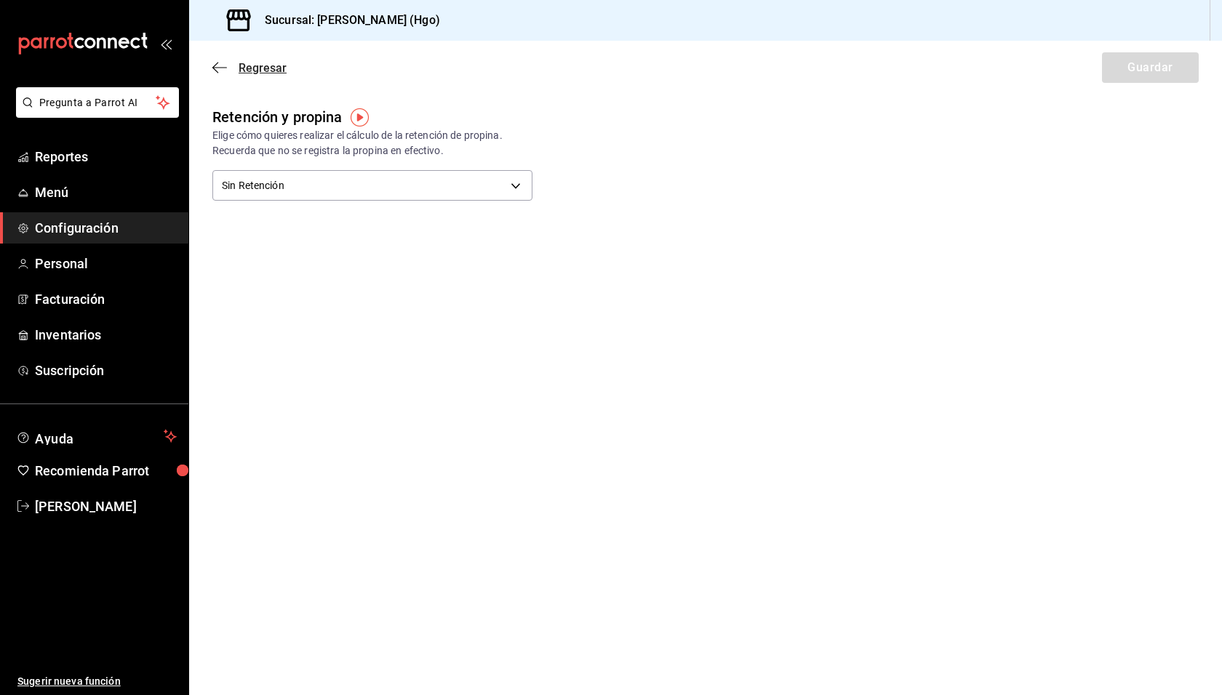
click at [241, 66] on span "Regresar" at bounding box center [263, 68] width 48 height 14
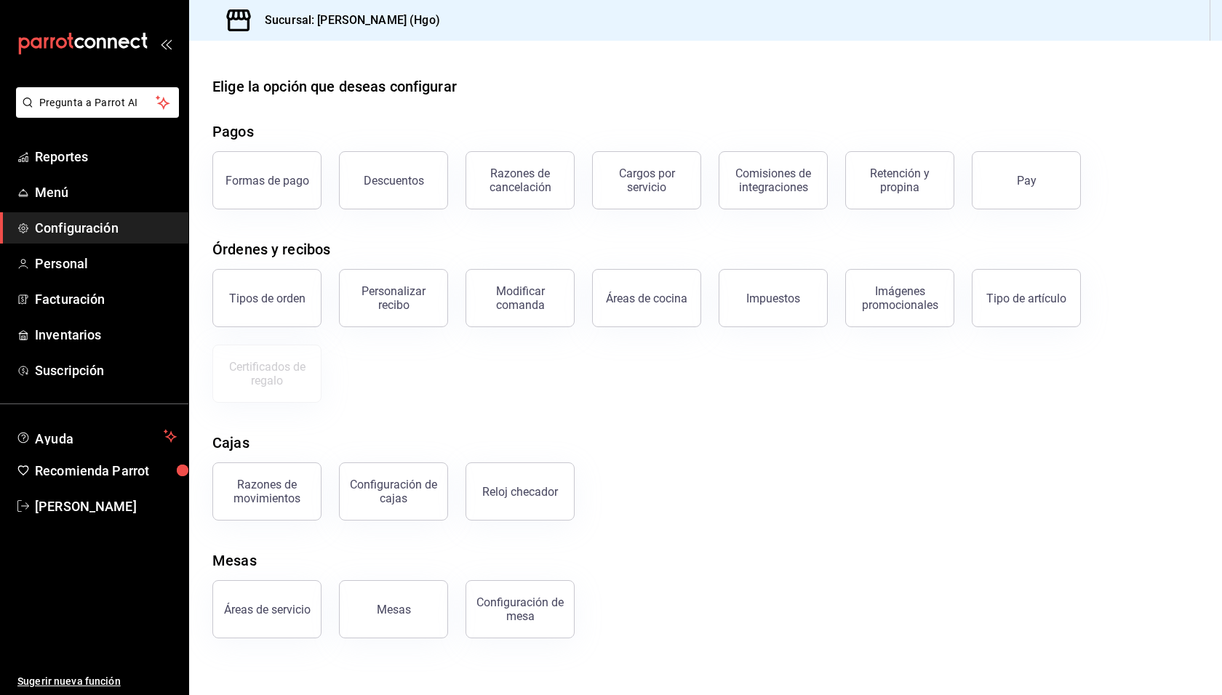
click at [726, 441] on div "Cajas" at bounding box center [705, 443] width 986 height 22
click at [66, 159] on span "Reportes" at bounding box center [106, 157] width 142 height 20
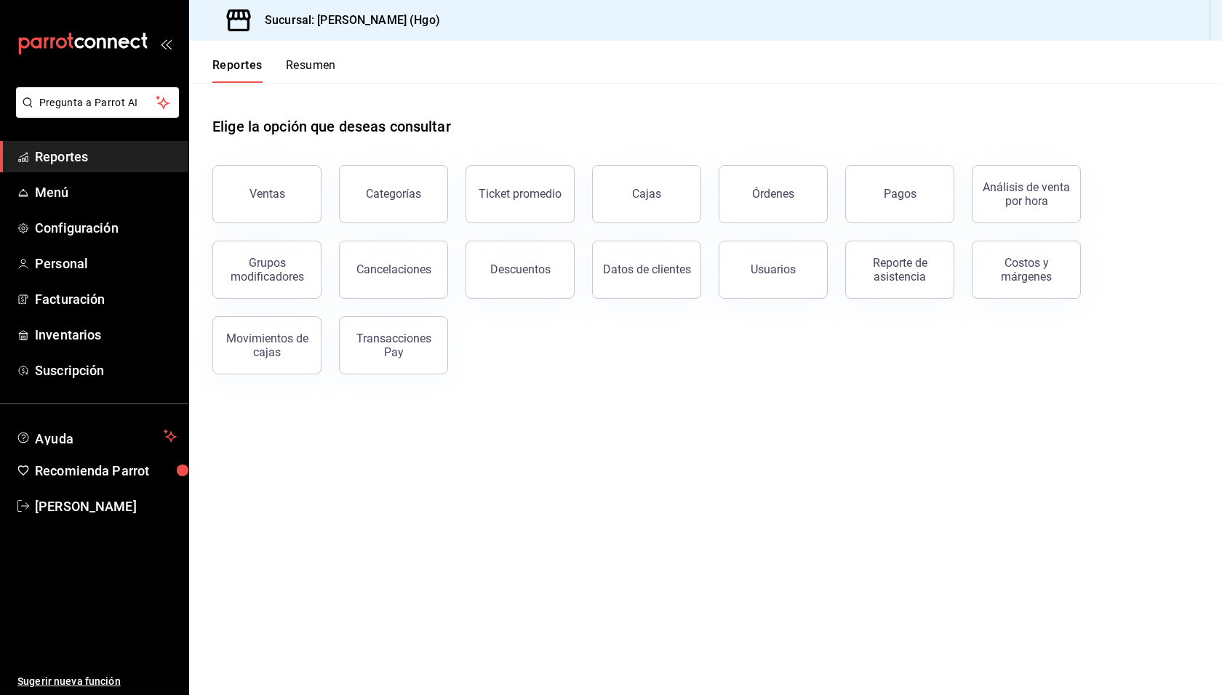
click at [318, 68] on button "Resumen" at bounding box center [311, 70] width 50 height 25
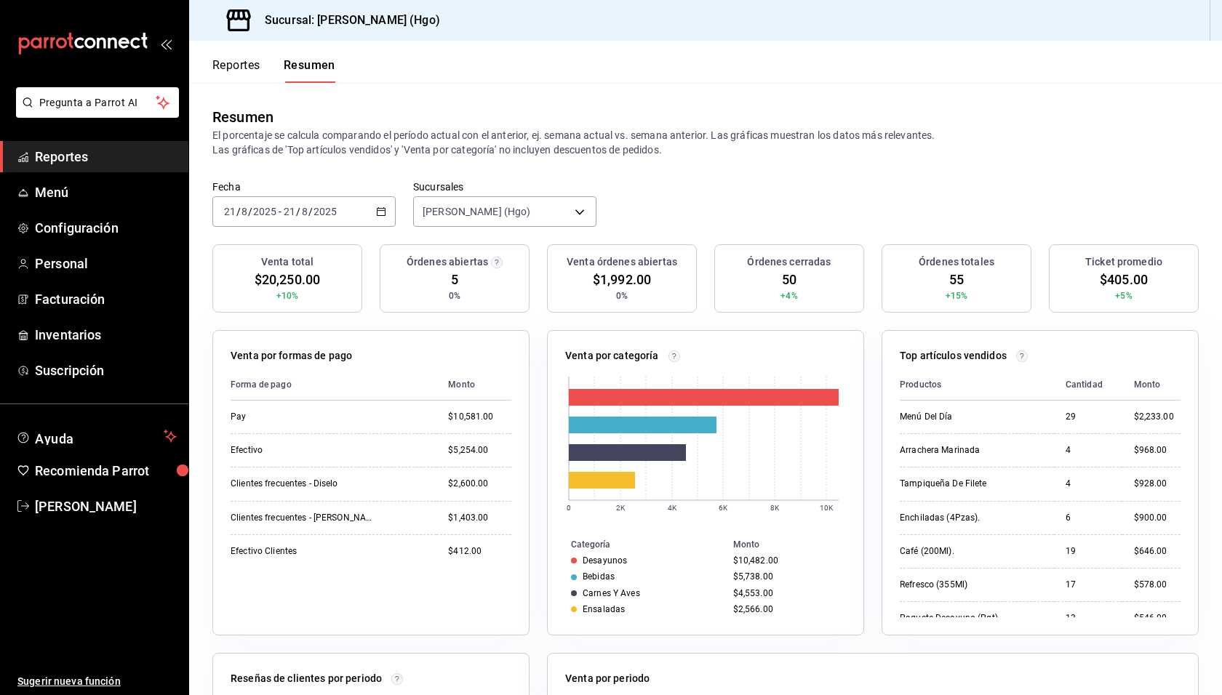
click at [723, 198] on div "Fecha [DATE] [DATE] - [DATE] [DATE] Sucursales [PERSON_NAME] (Hgo) [object Obje…" at bounding box center [705, 212] width 1033 height 64
click at [372, 210] on div "[DATE] [DATE] - [DATE] [DATE]" at bounding box center [303, 211] width 183 height 31
click at [299, 313] on span "Semana actual" at bounding box center [281, 320] width 113 height 15
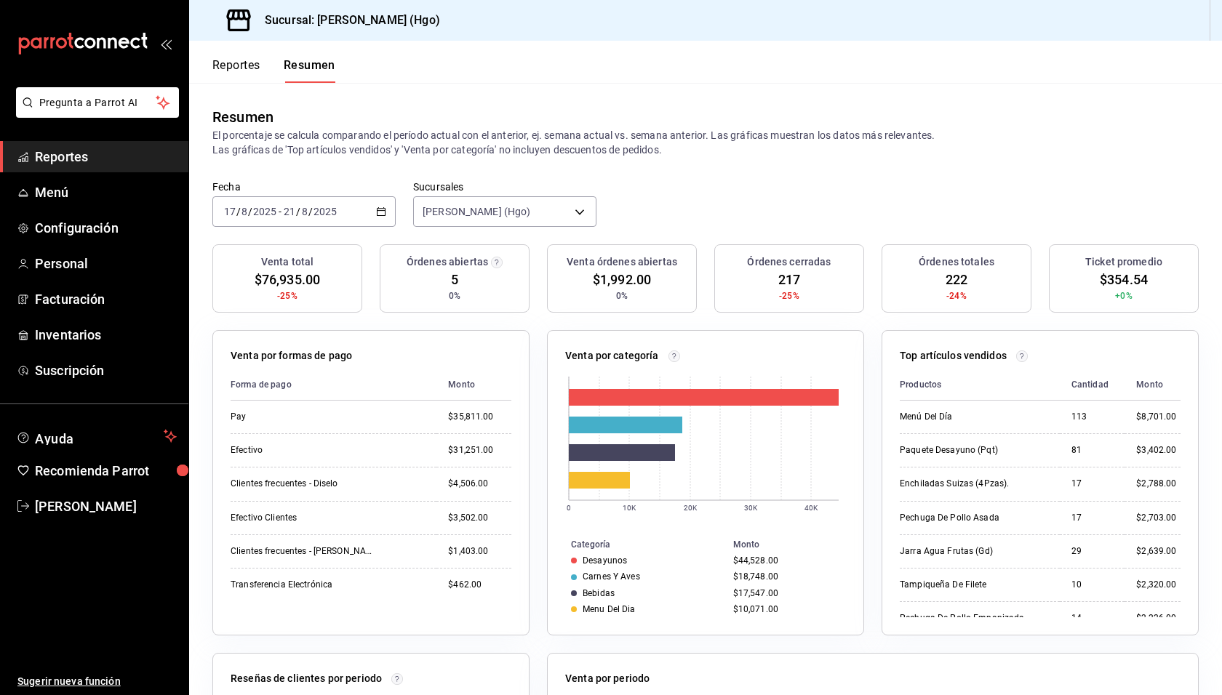
click at [361, 201] on div "[DATE] [DATE] - [DATE] [DATE]" at bounding box center [303, 211] width 183 height 31
click at [341, 251] on li "Hoy" at bounding box center [281, 255] width 136 height 33
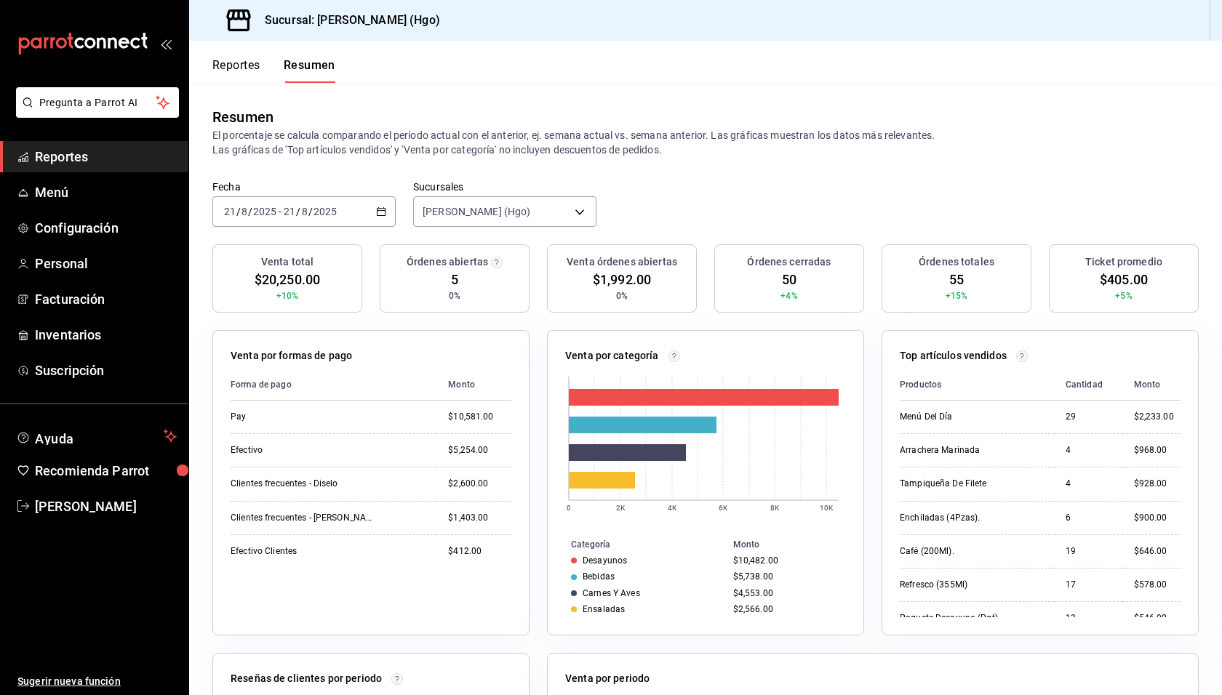
click at [743, 172] on div "Resumen El porcentaje se calcula comparando el período actual con el anterior, …" at bounding box center [705, 131] width 1033 height 97
click at [93, 158] on span "Reportes" at bounding box center [106, 157] width 142 height 20
